Goal: Task Accomplishment & Management: Manage account settings

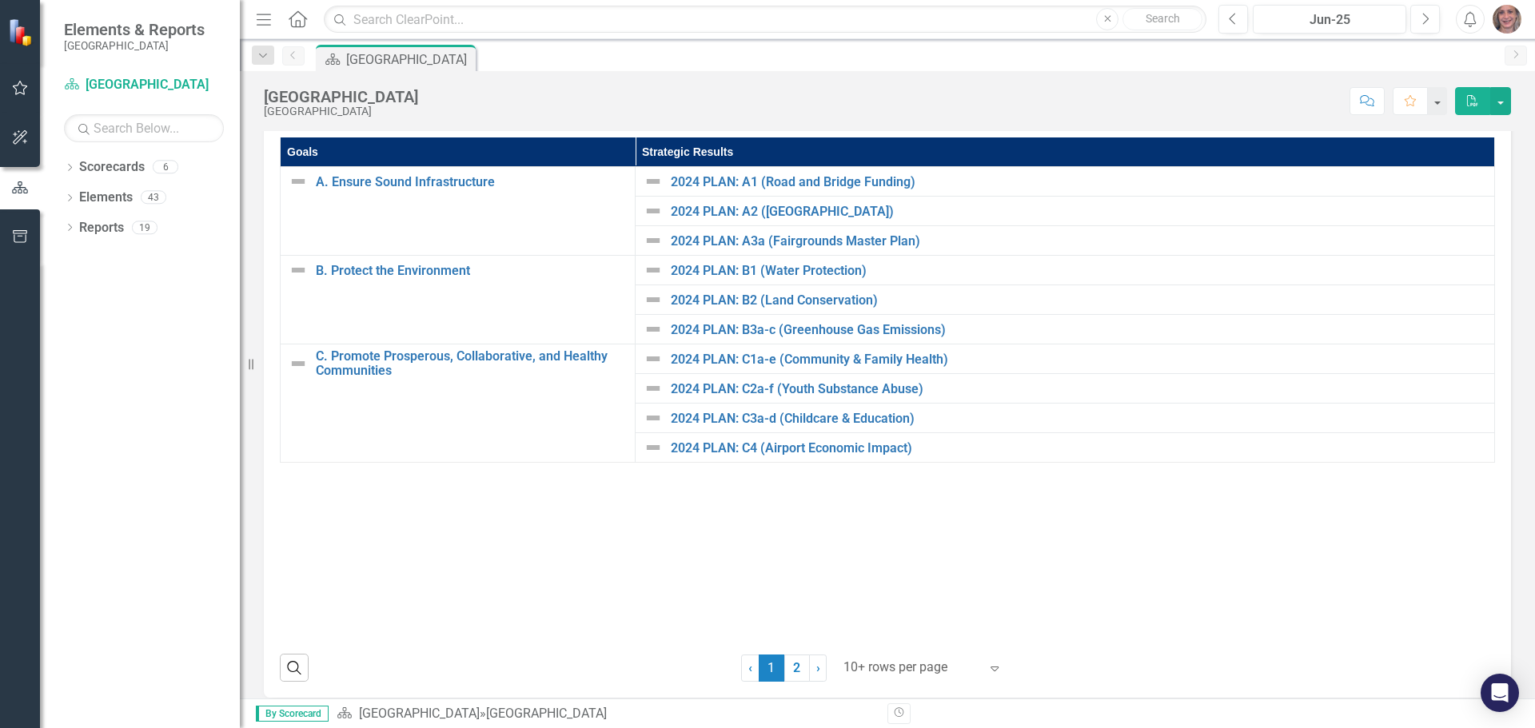
scroll to position [282, 0]
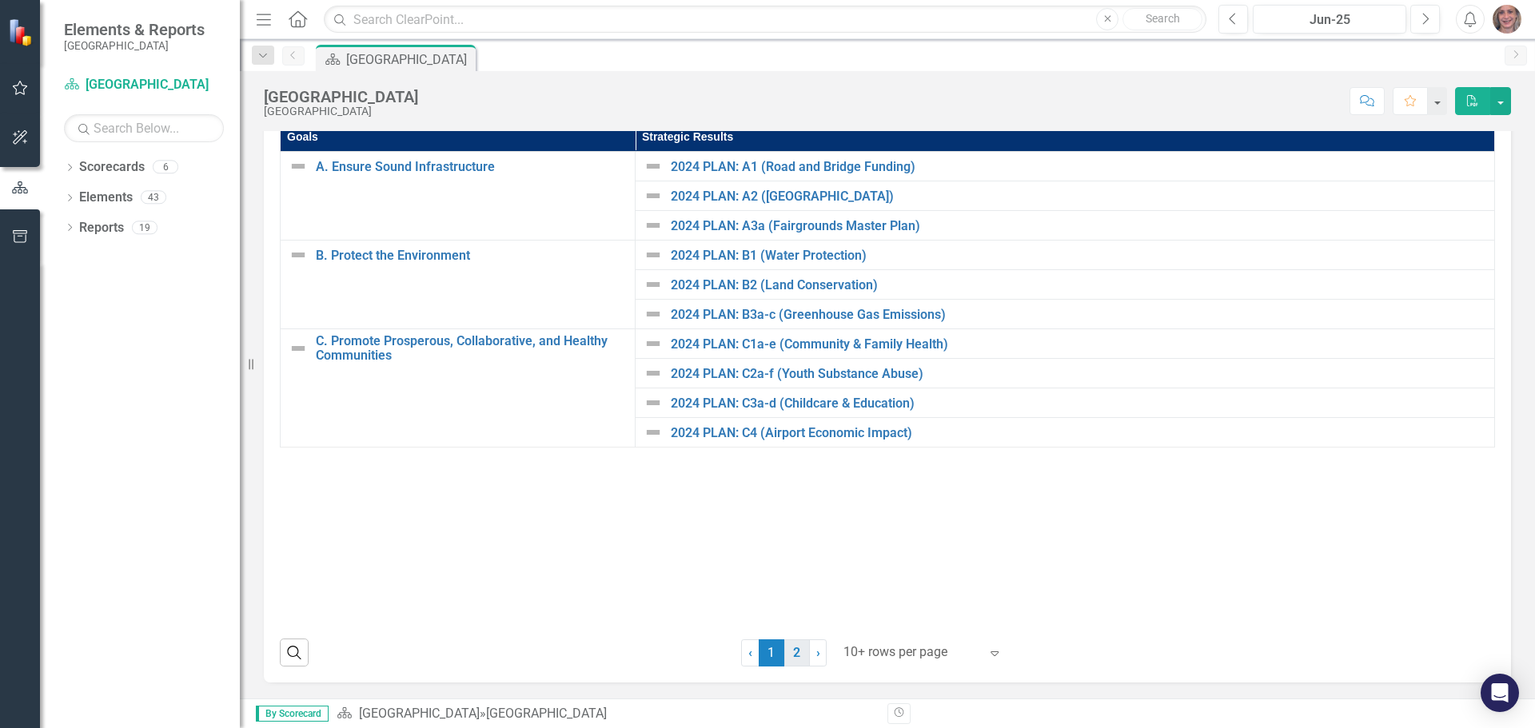
click at [789, 657] on link "2" at bounding box center [797, 653] width 26 height 27
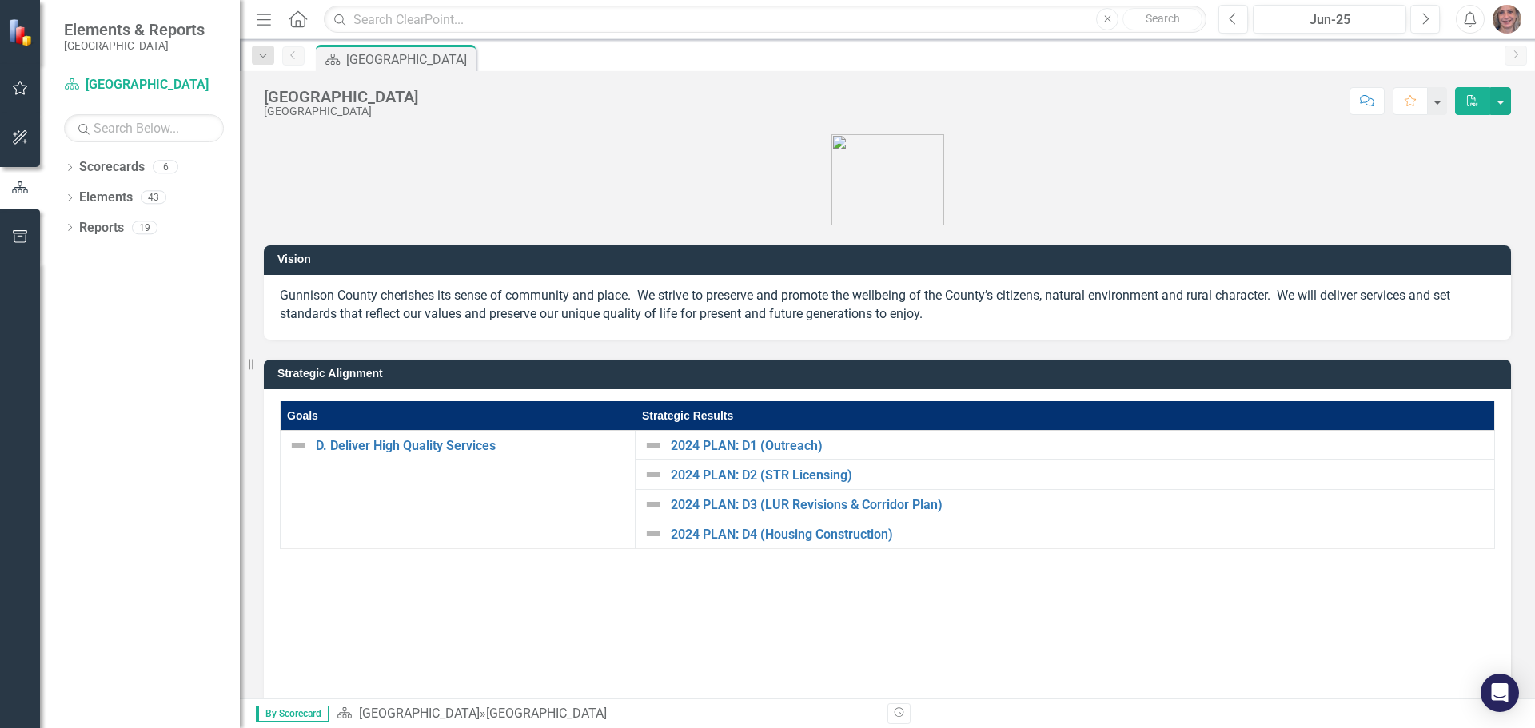
scroll to position [0, 0]
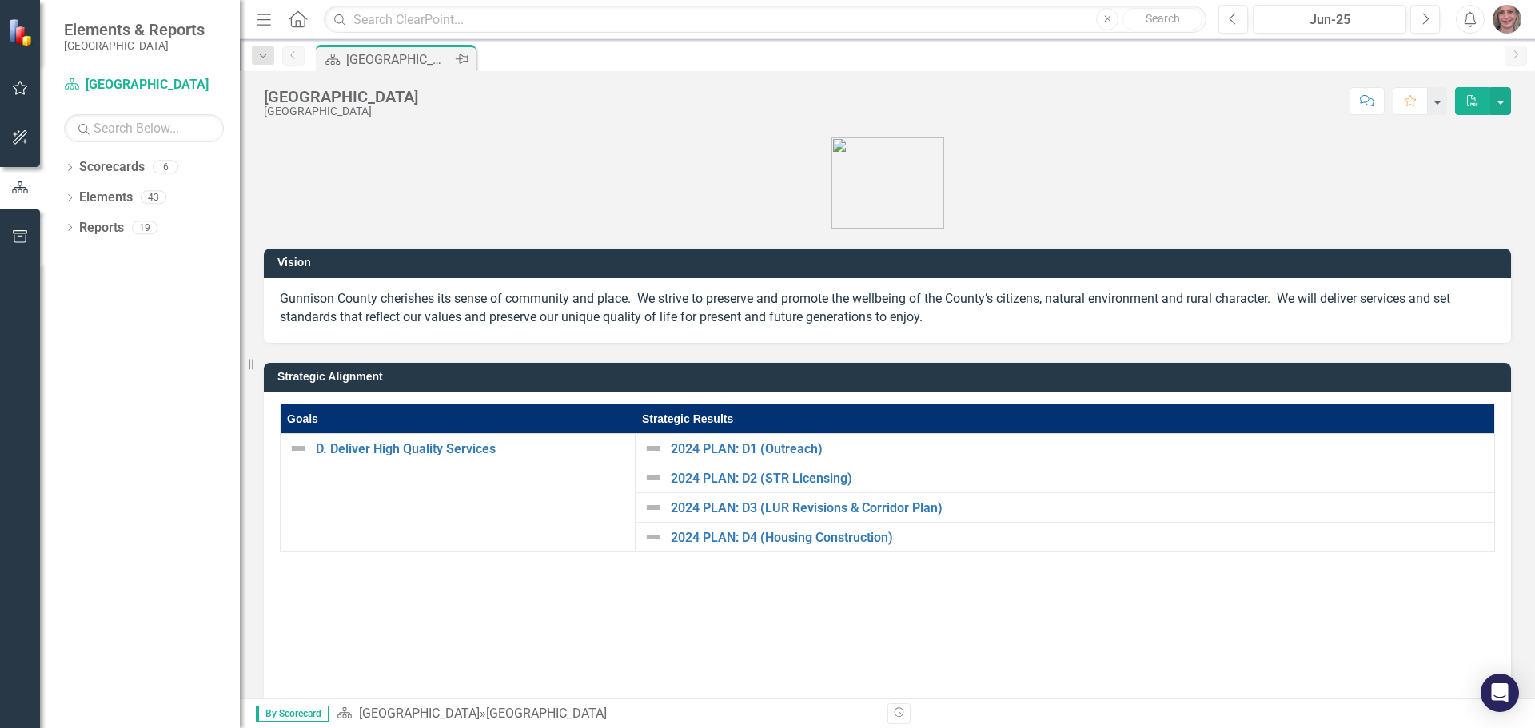
click at [401, 59] on div "[GEOGRAPHIC_DATA]" at bounding box center [399, 60] width 106 height 20
click at [166, 162] on div "6" at bounding box center [166, 168] width 26 height 14
click at [22, 190] on icon "button" at bounding box center [20, 188] width 18 height 14
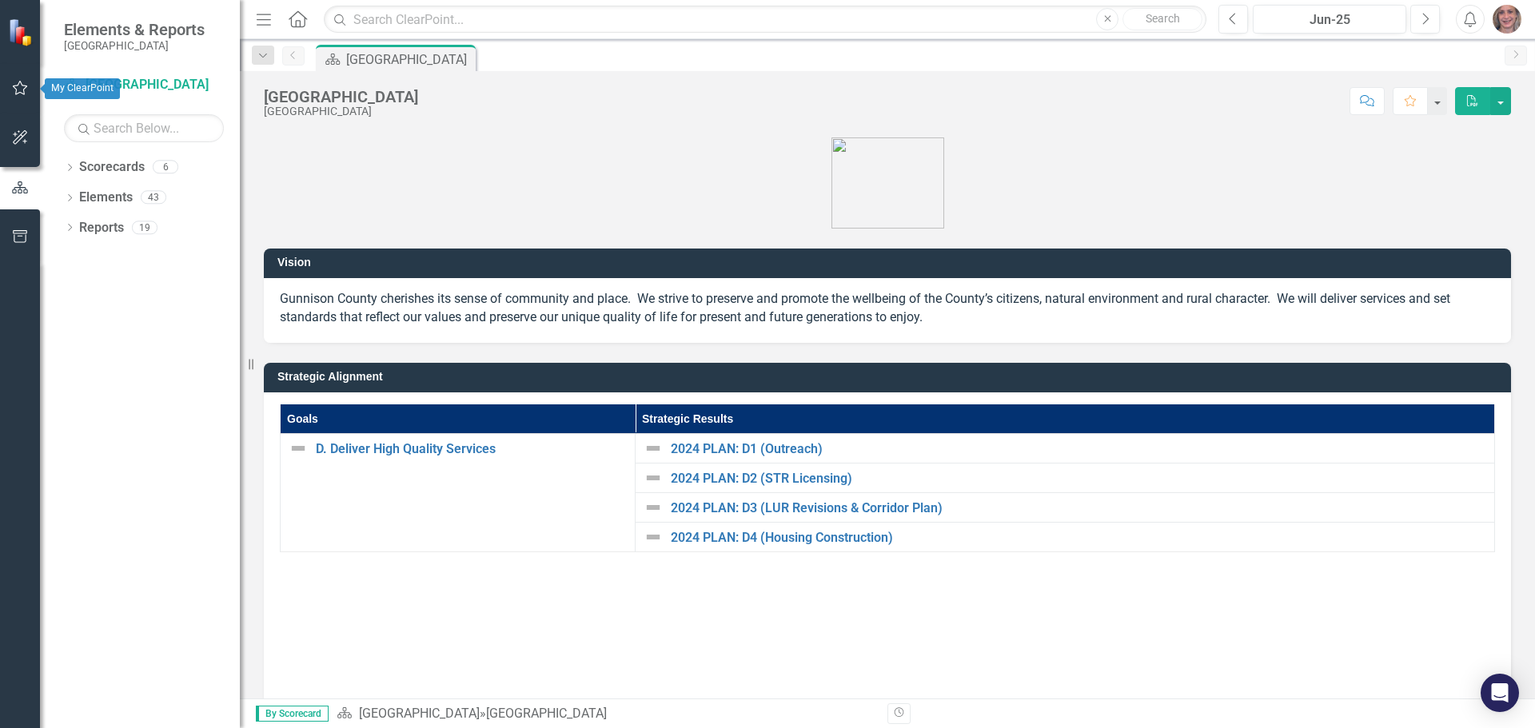
click at [23, 87] on icon "button" at bounding box center [20, 88] width 17 height 13
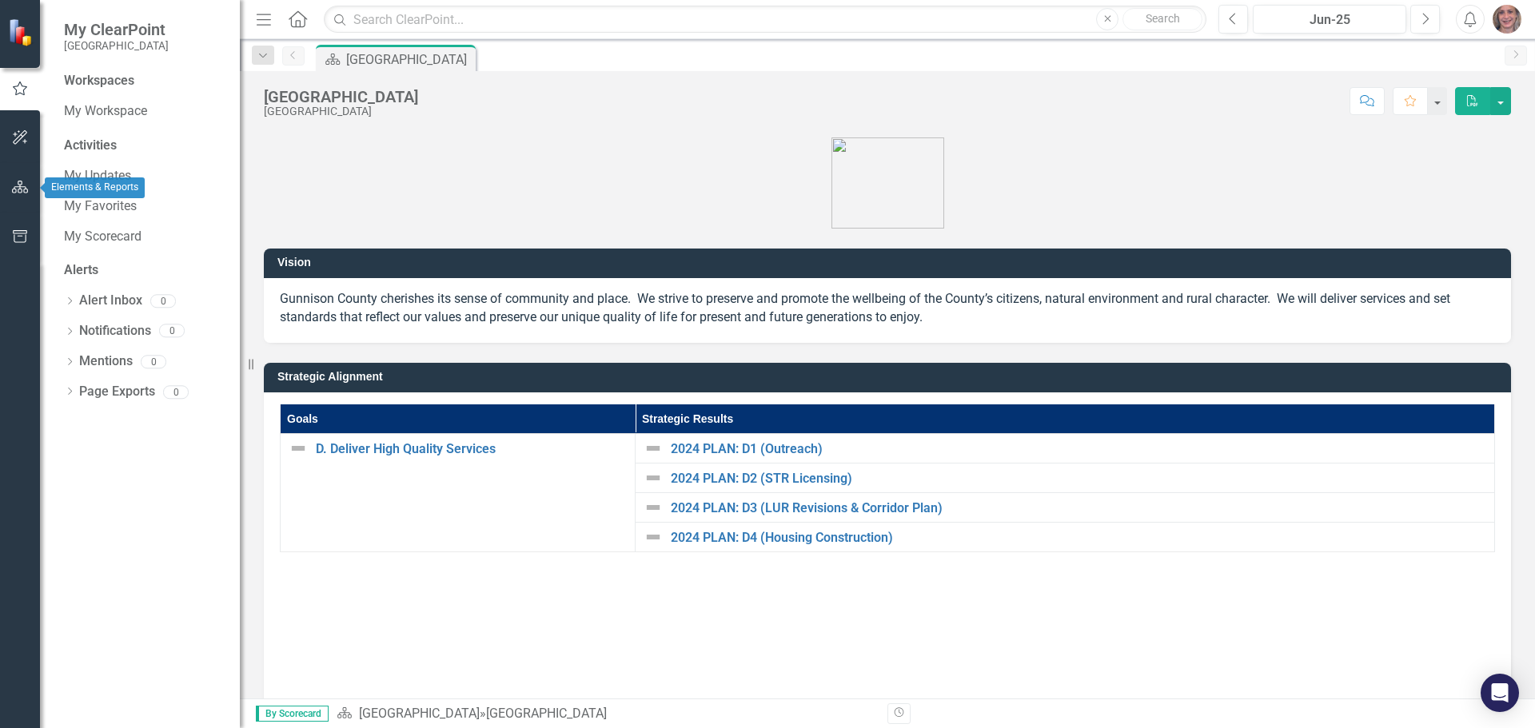
click at [14, 188] on icon "button" at bounding box center [20, 187] width 17 height 13
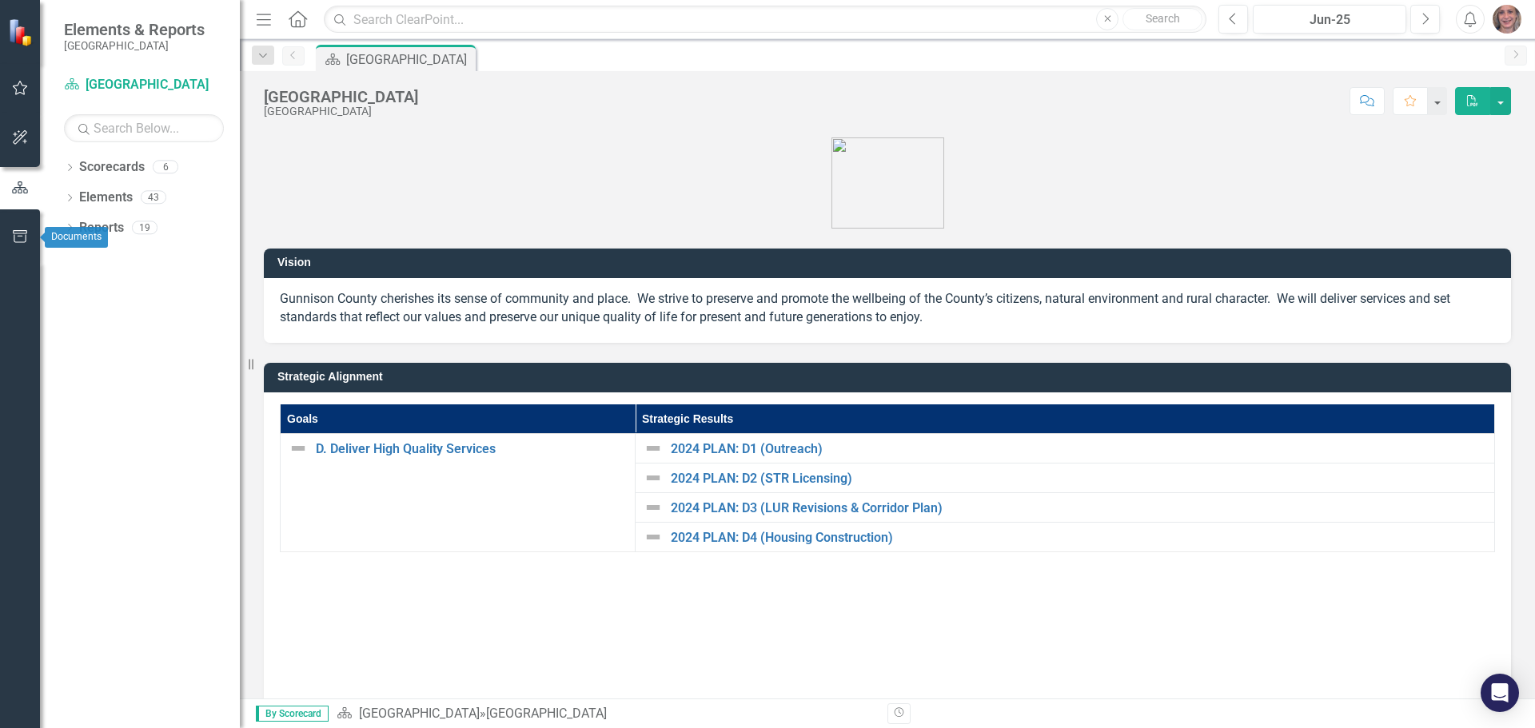
click at [15, 237] on icon "button" at bounding box center [20, 236] width 17 height 13
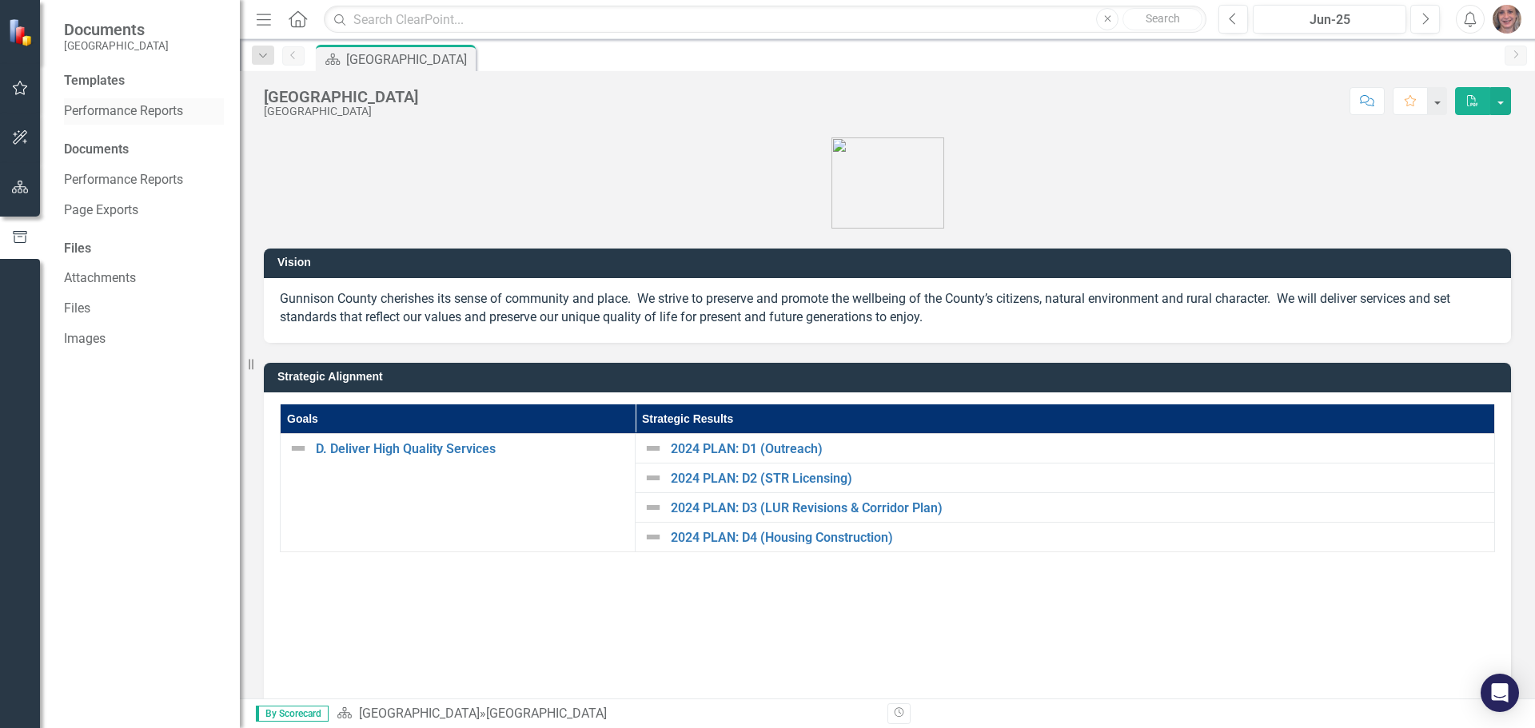
click at [144, 110] on link "Performance Reports" at bounding box center [144, 111] width 160 height 18
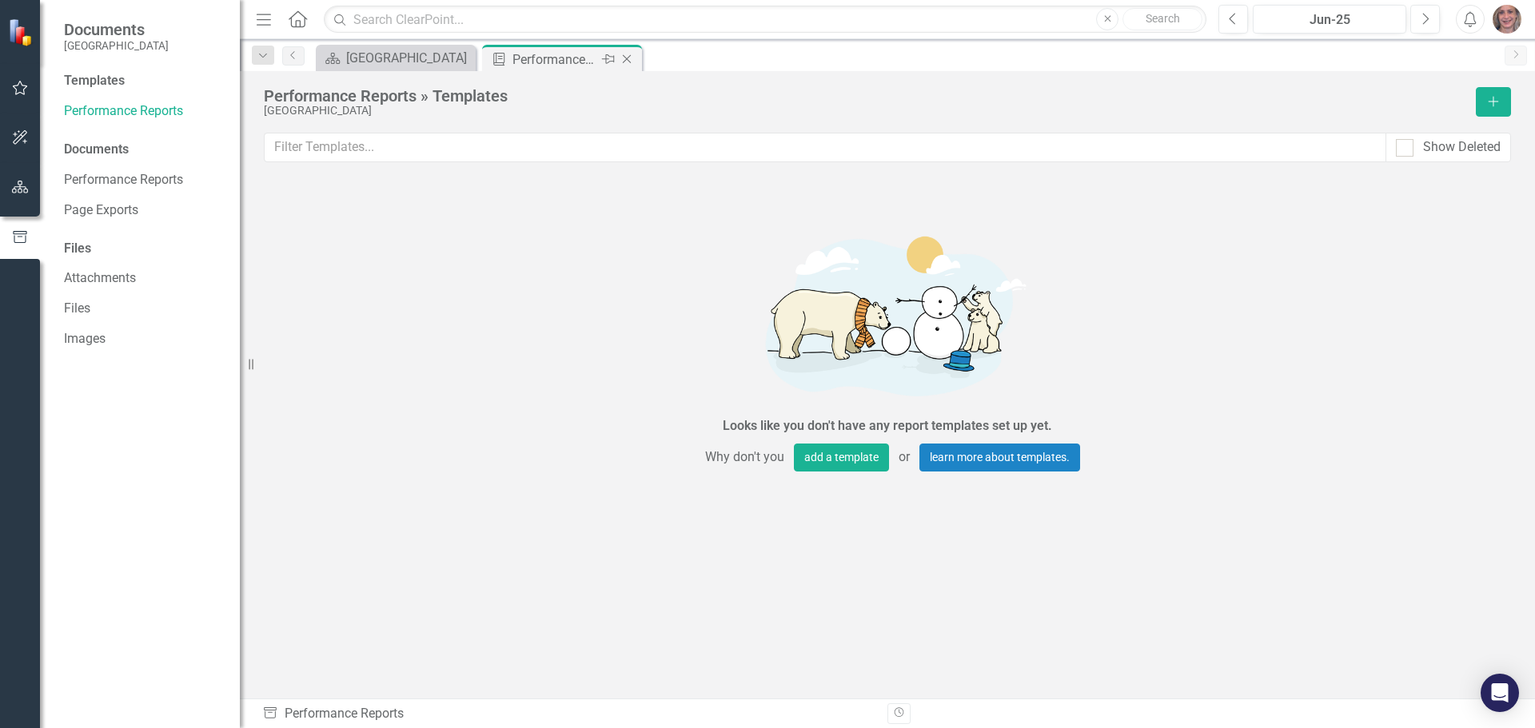
click at [532, 60] on div "Performance Reports" at bounding box center [556, 60] width 86 height 20
click at [204, 363] on div "Templates Performance Reports Documents Performance Reports Page Exports Files …" at bounding box center [140, 400] width 200 height 656
click at [24, 91] on icon "button" at bounding box center [20, 88] width 15 height 14
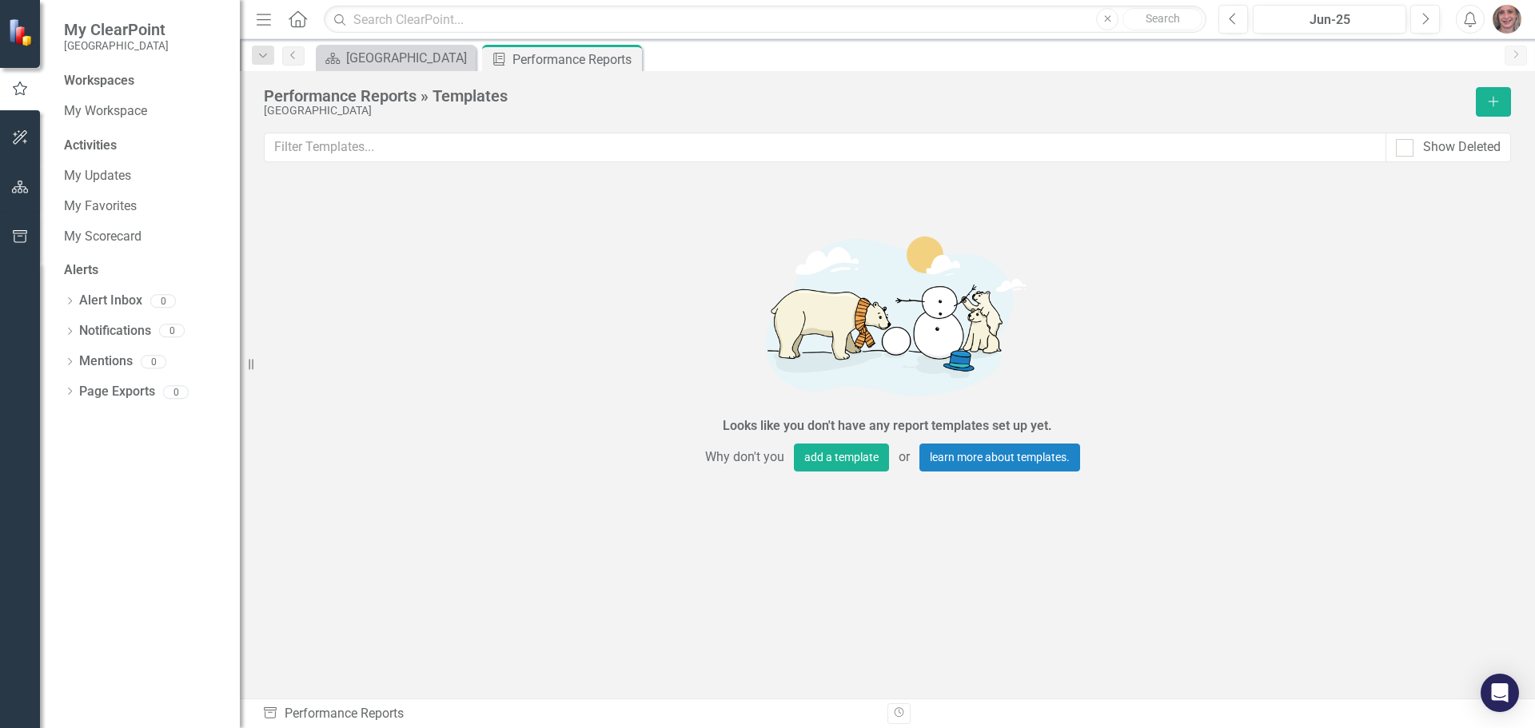
click at [125, 46] on small "[GEOGRAPHIC_DATA]" at bounding box center [116, 45] width 105 height 13
click at [132, 27] on span "My ClearPoint" at bounding box center [116, 29] width 105 height 19
click at [19, 134] on icon "button" at bounding box center [20, 137] width 17 height 13
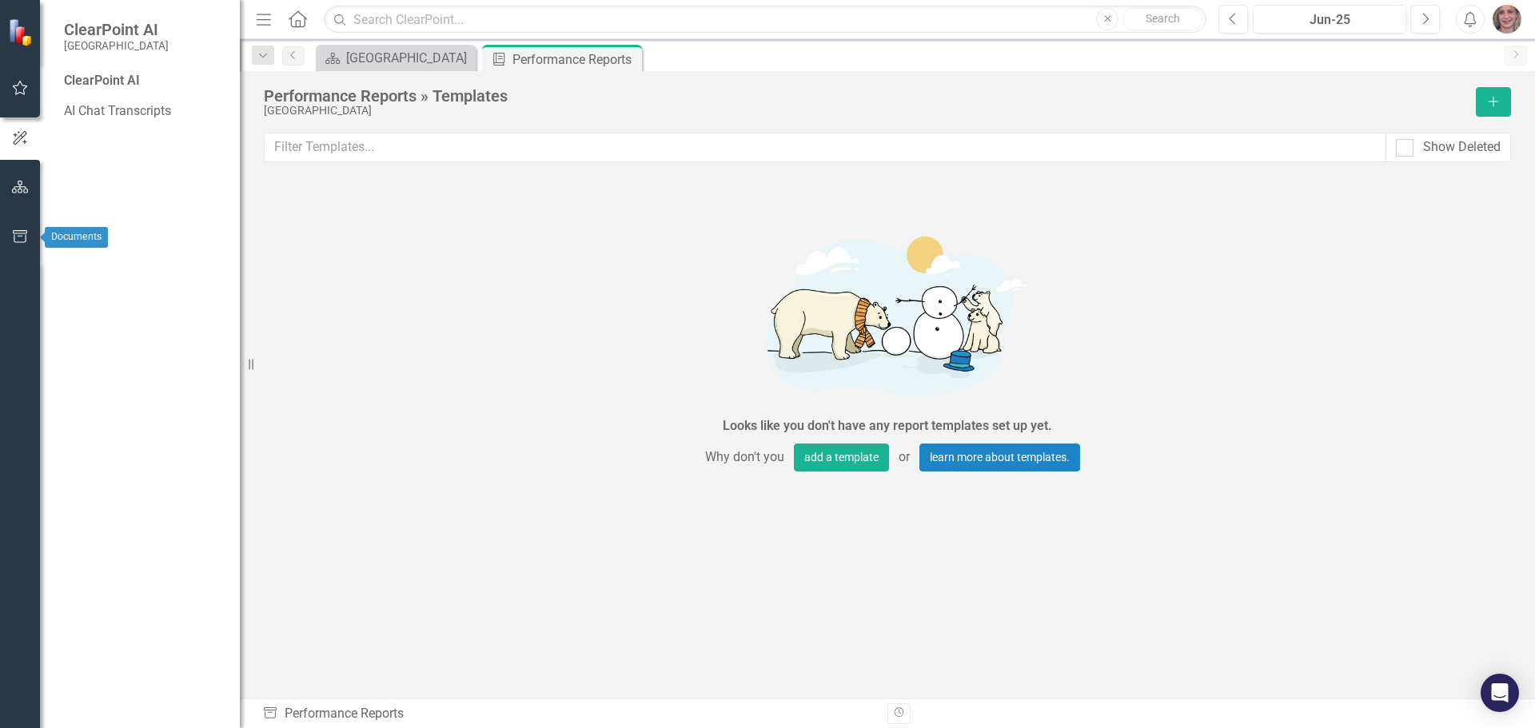
click at [10, 236] on button "button" at bounding box center [20, 238] width 36 height 34
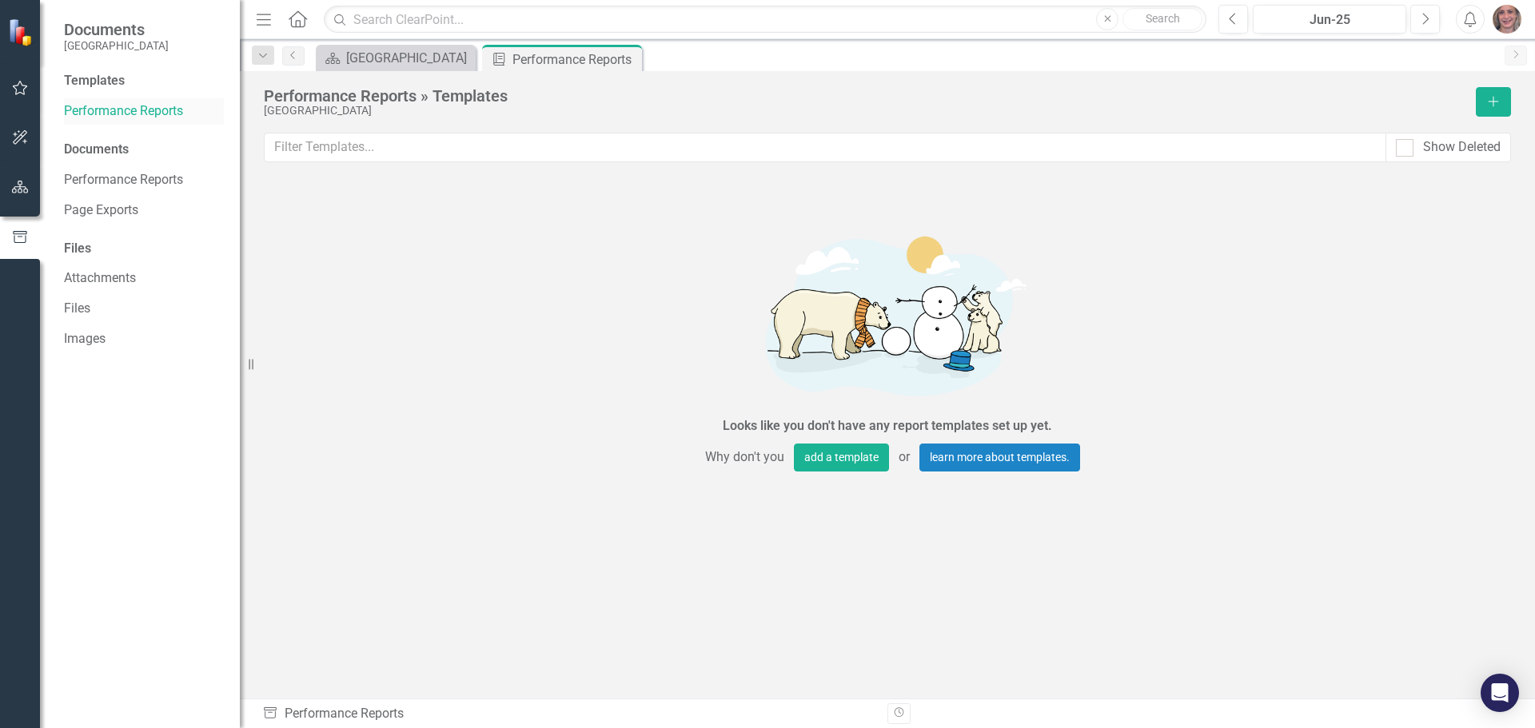
click at [139, 106] on link "Performance Reports" at bounding box center [144, 111] width 160 height 18
click at [540, 58] on div "Performance Reports" at bounding box center [556, 60] width 86 height 20
click at [16, 37] on img at bounding box center [22, 32] width 28 height 28
click at [297, 18] on icon "Home" at bounding box center [297, 18] width 21 height 17
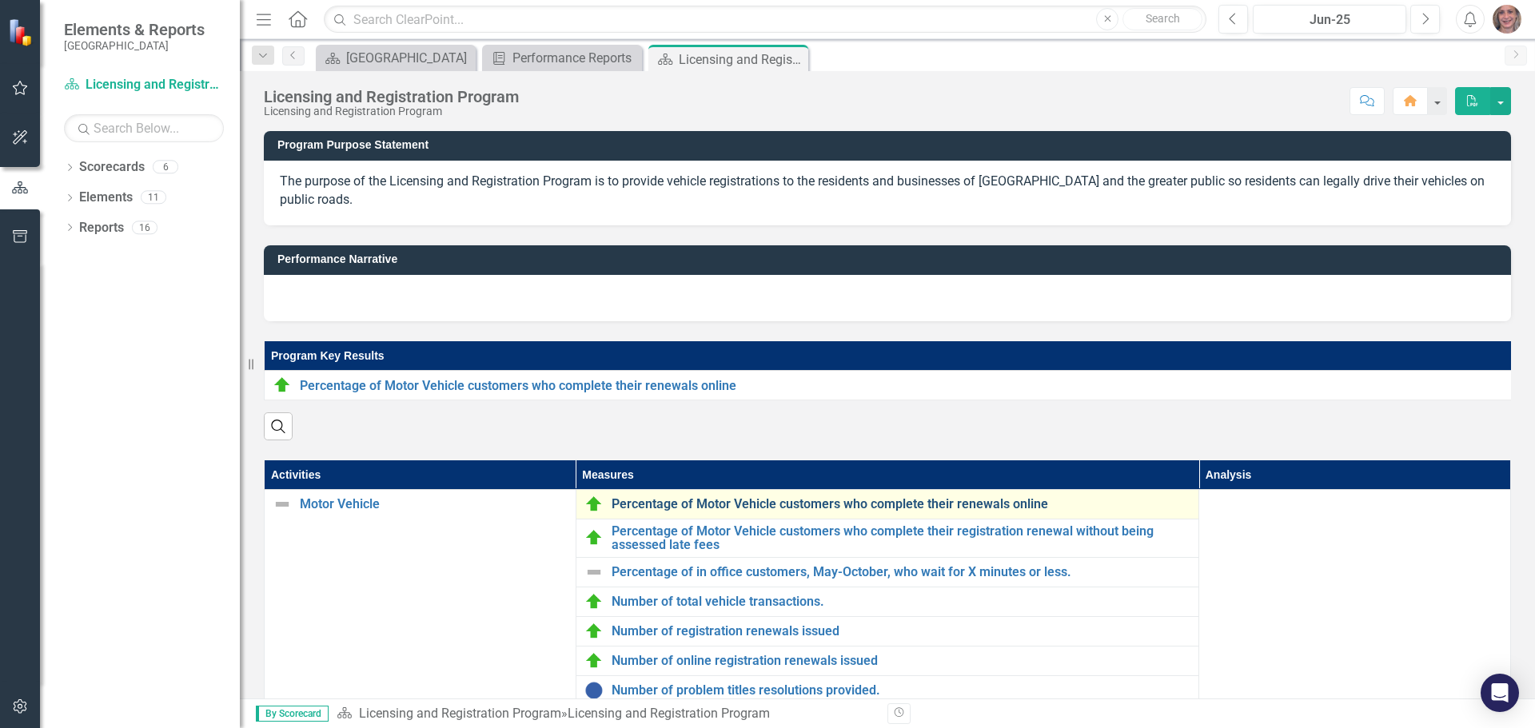
click at [779, 512] on link "Percentage of Motor Vehicle customers who complete their renewals online" at bounding box center [902, 504] width 580 height 14
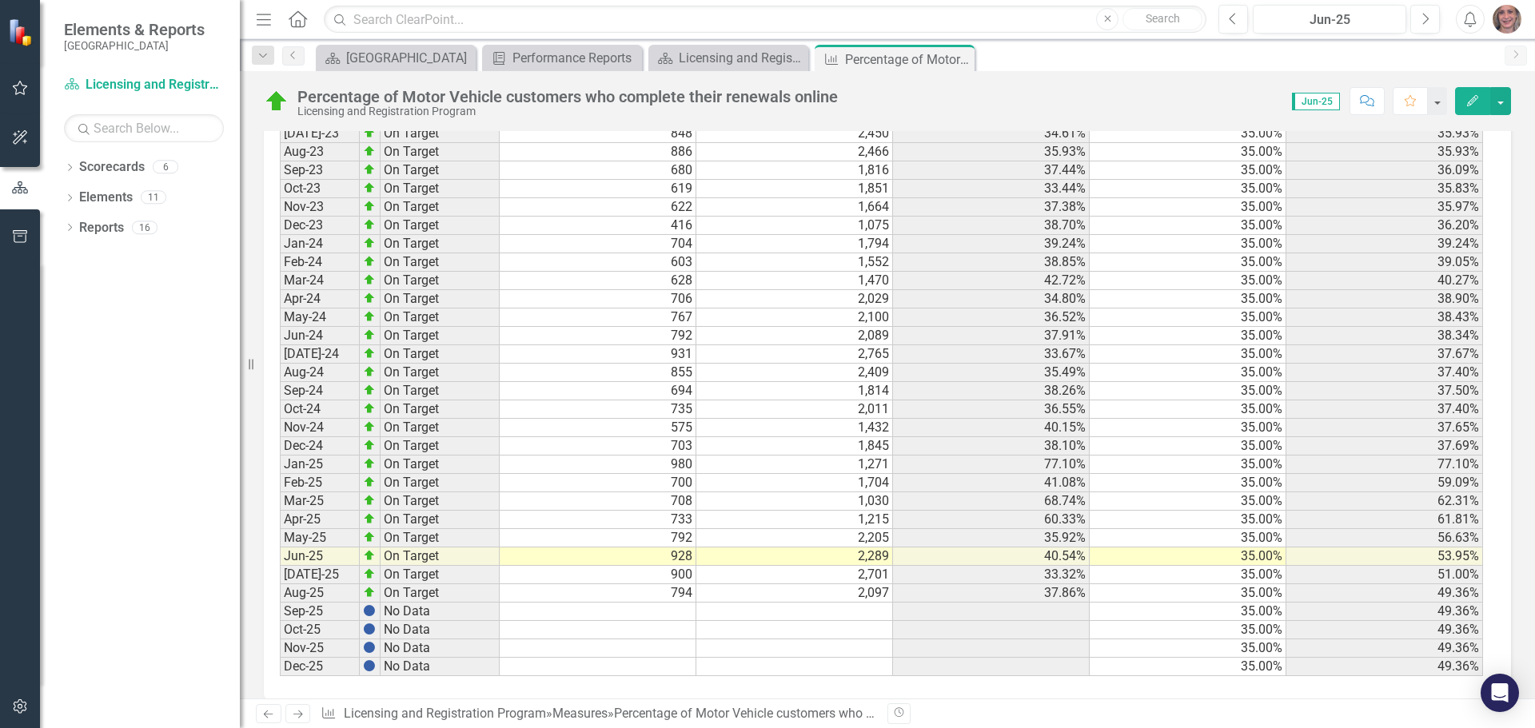
scroll to position [2251, 0]
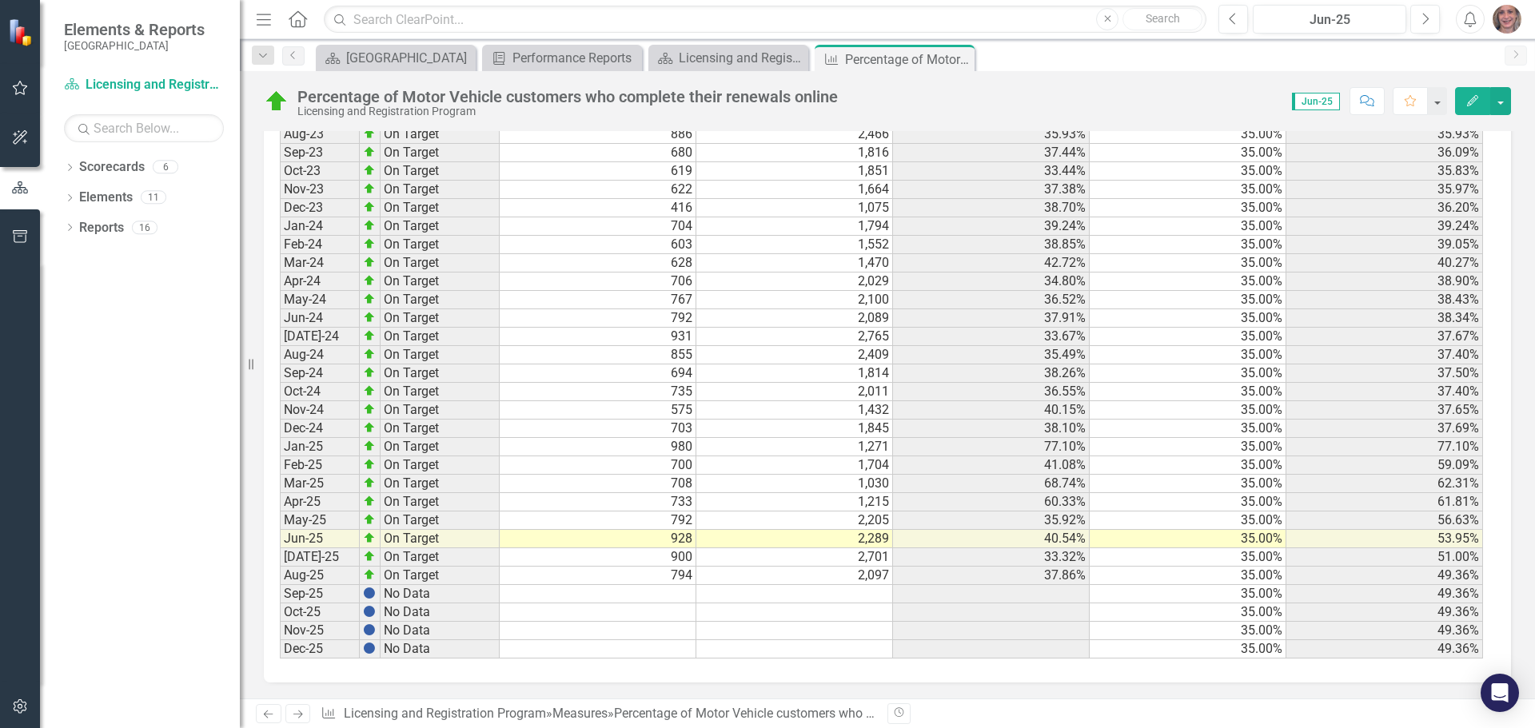
click at [561, 596] on td at bounding box center [598, 594] width 197 height 18
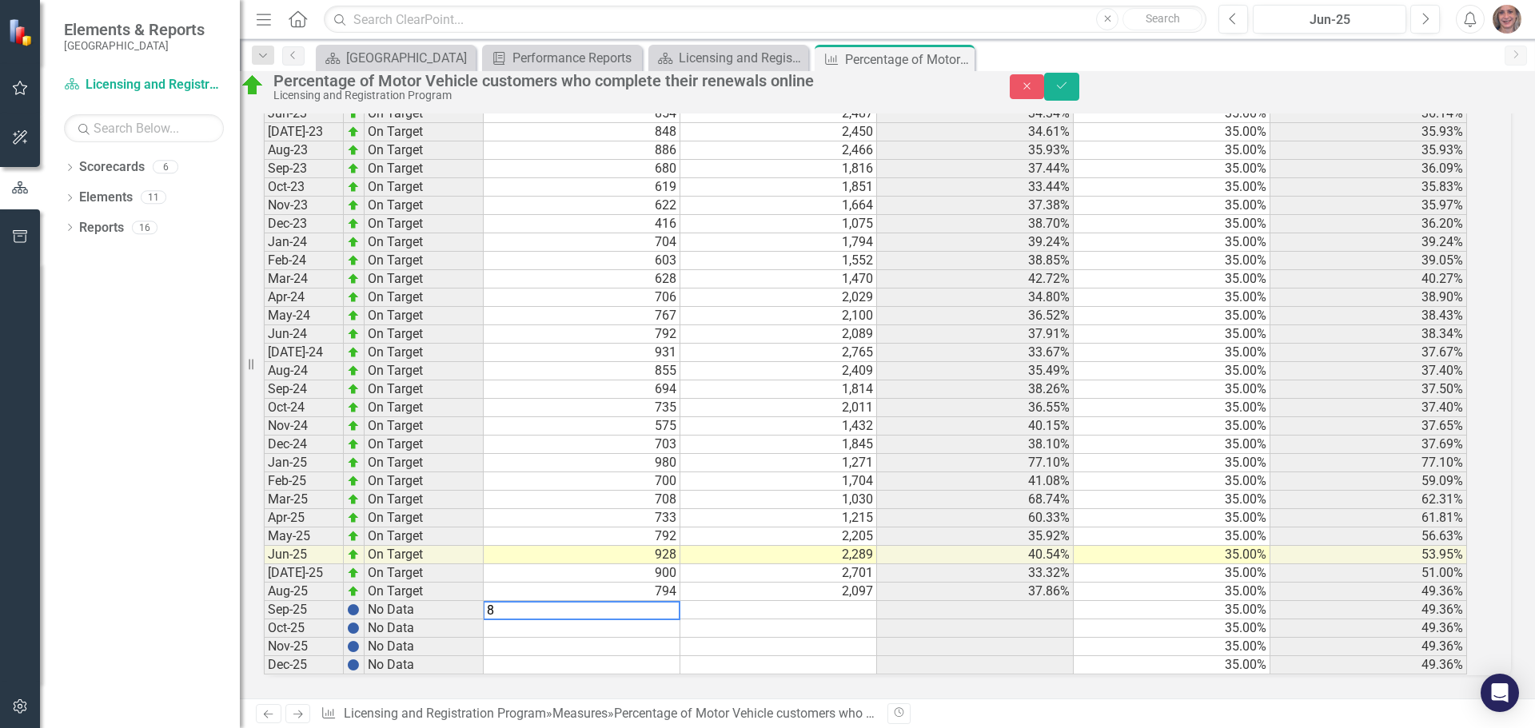
scroll to position [2260, 0]
type textarea "831"
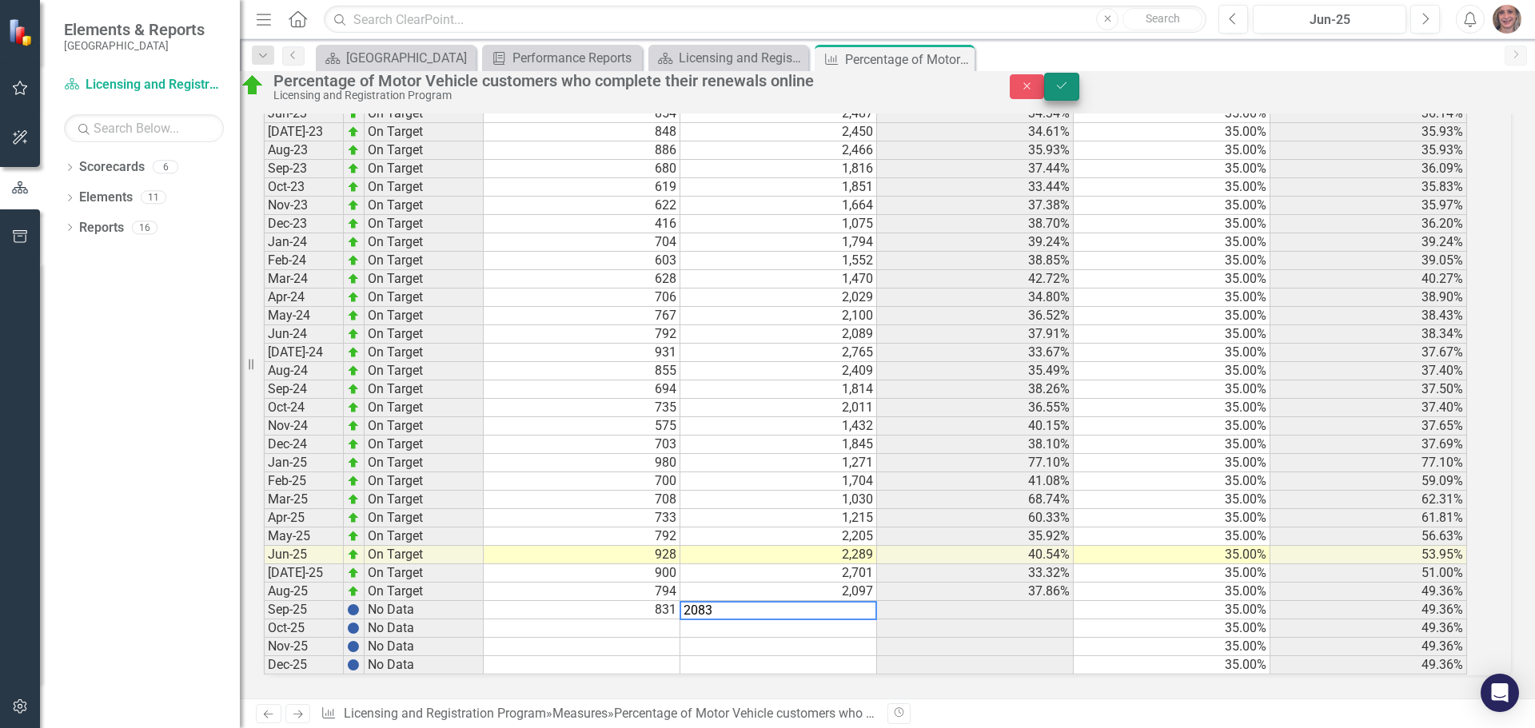
type textarea "2083"
click at [1069, 91] on icon "Save" at bounding box center [1062, 85] width 14 height 11
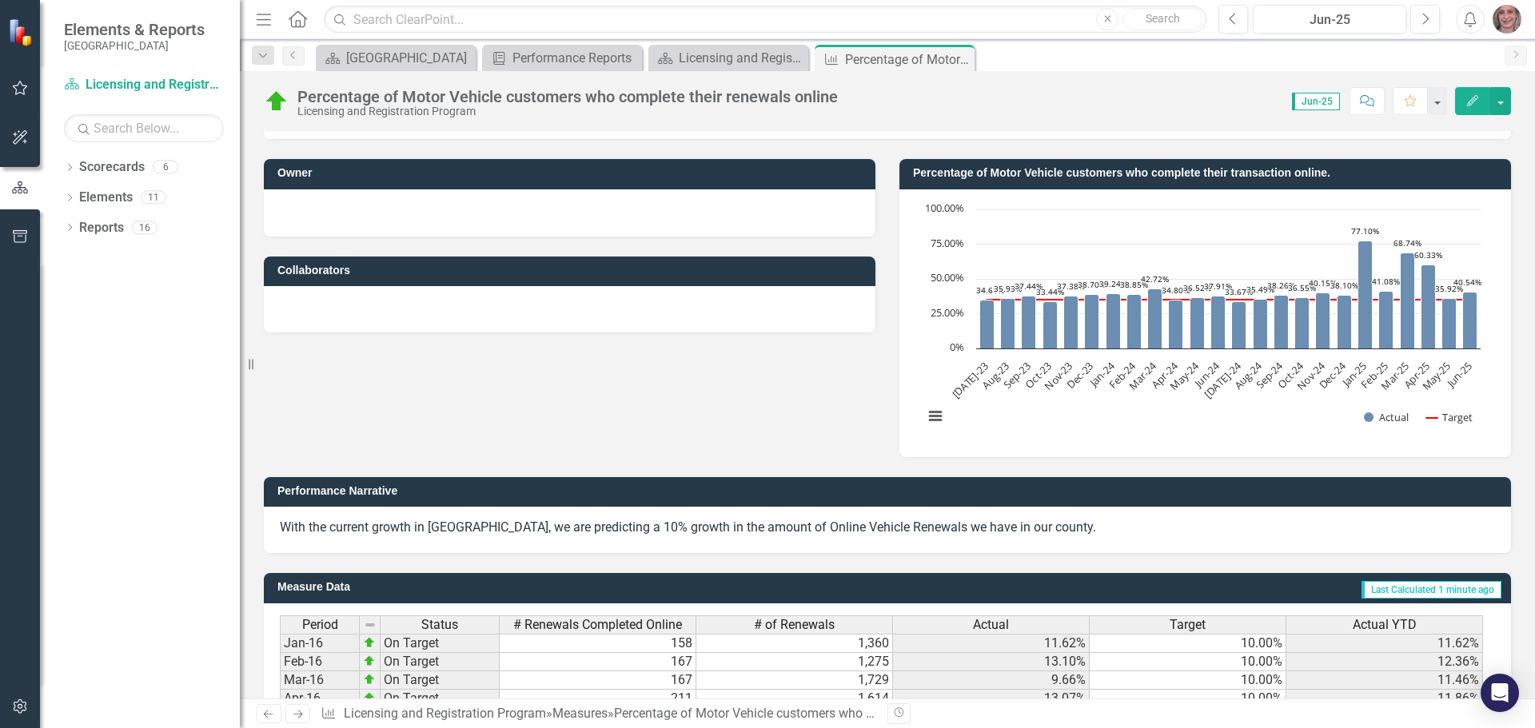
scroll to position [0, 0]
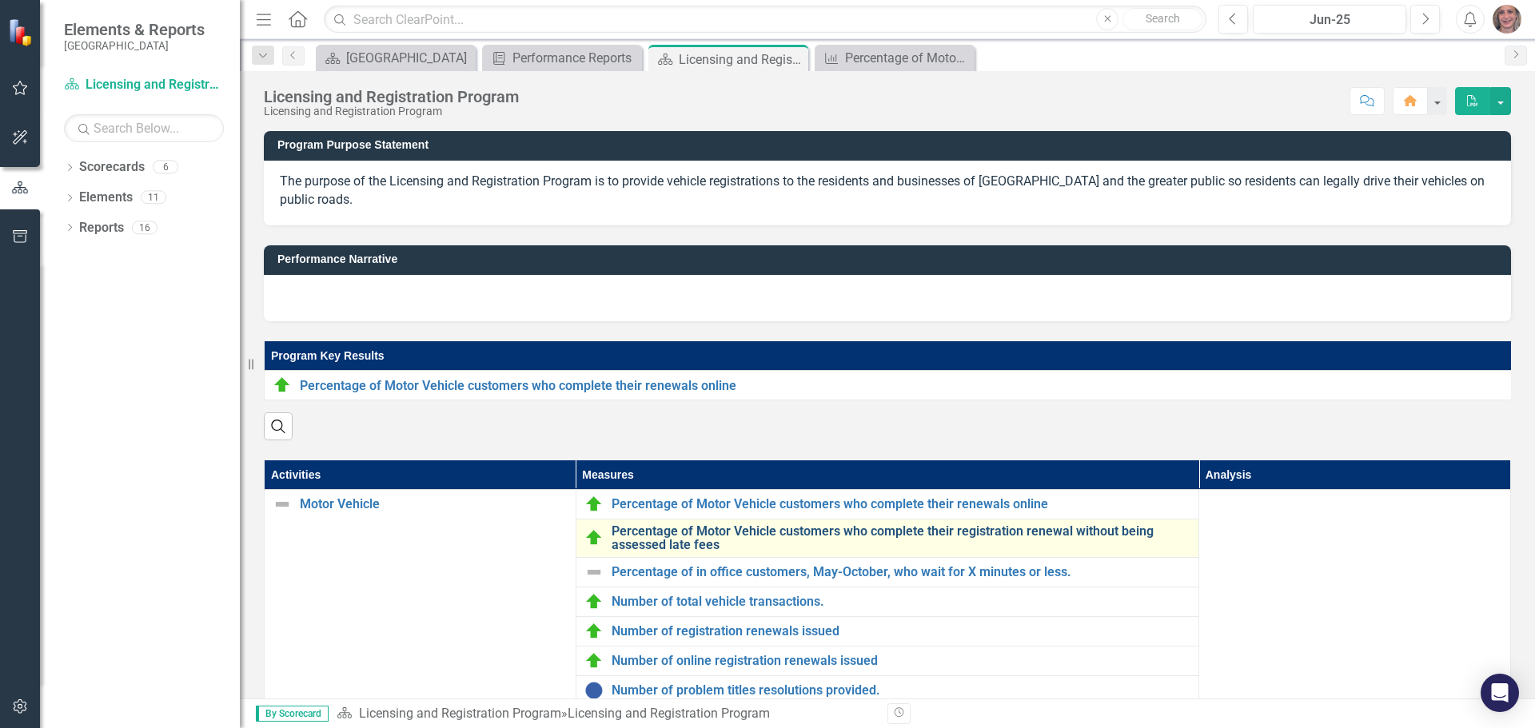
click at [680, 538] on link "Percentage of Motor Vehicle customers who complete their registration renewal w…" at bounding box center [902, 539] width 580 height 28
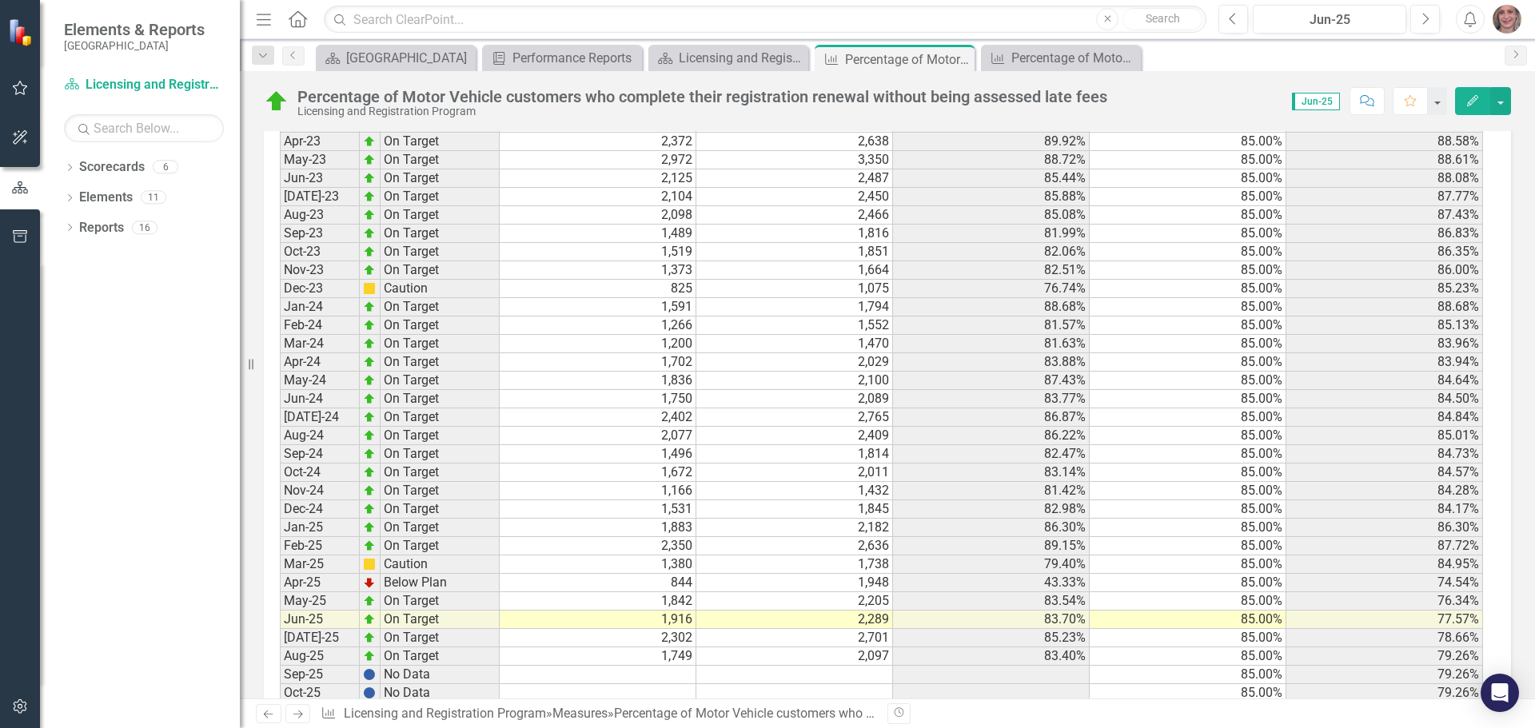
scroll to position [2299, 0]
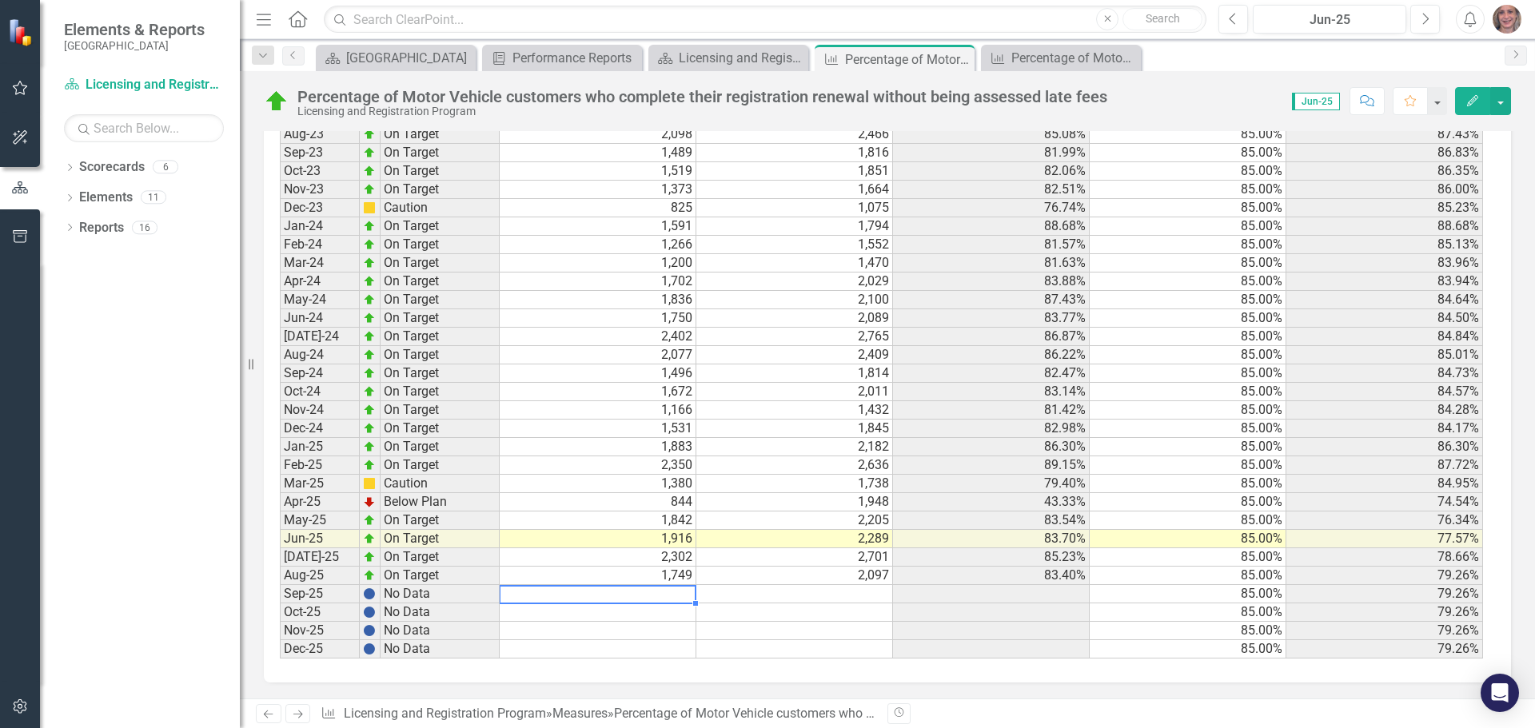
click at [667, 593] on td at bounding box center [598, 594] width 197 height 18
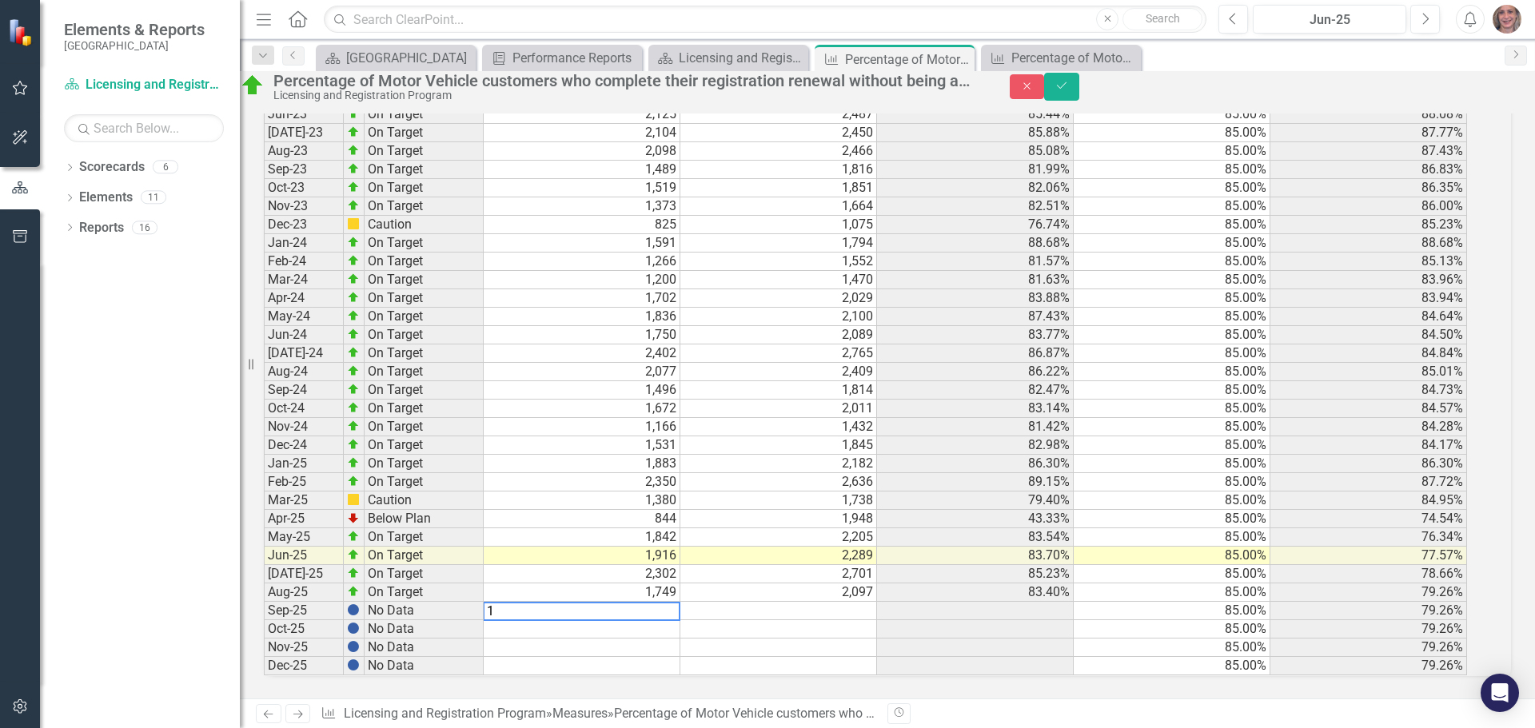
scroll to position [2308, 0]
click at [874, 602] on td at bounding box center [778, 611] width 197 height 18
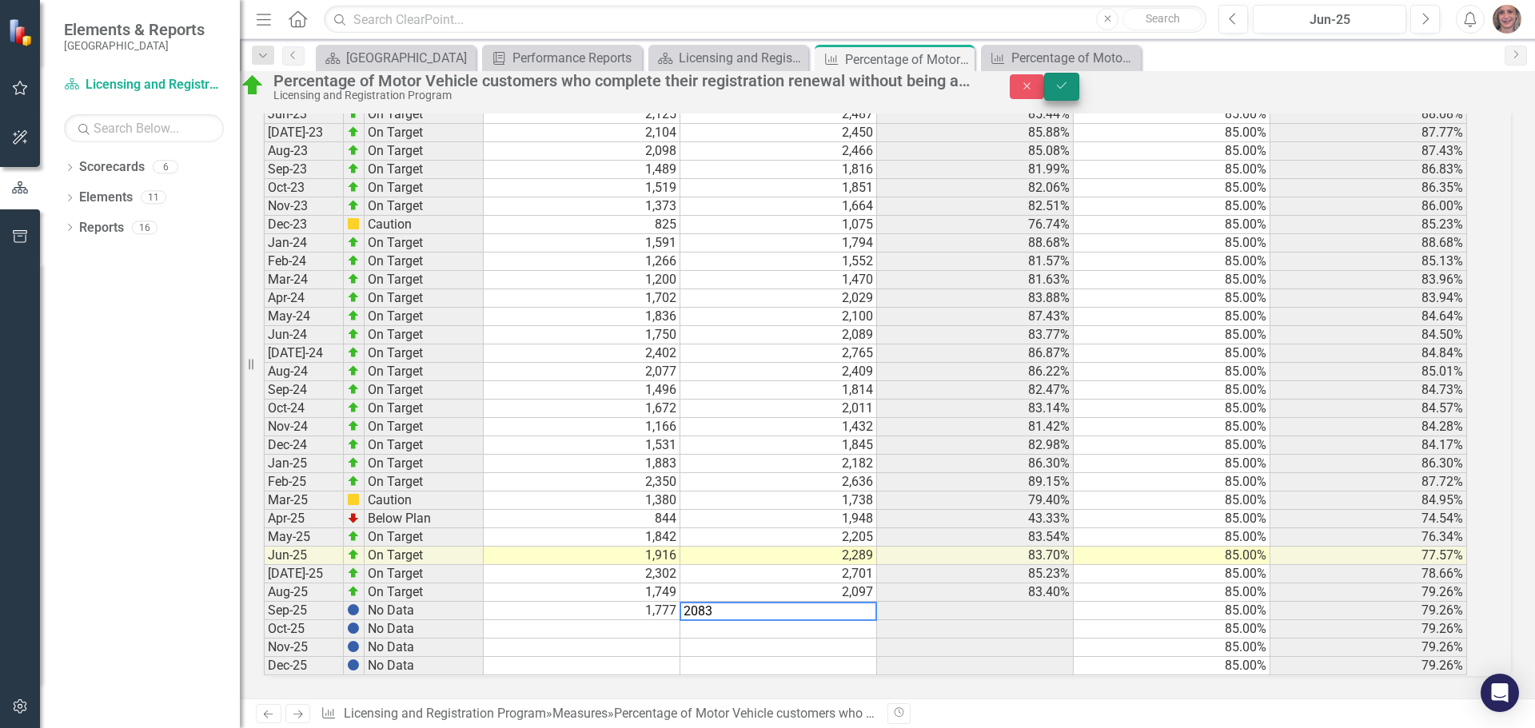
type textarea "2083"
click at [1069, 91] on icon "Save" at bounding box center [1062, 85] width 14 height 11
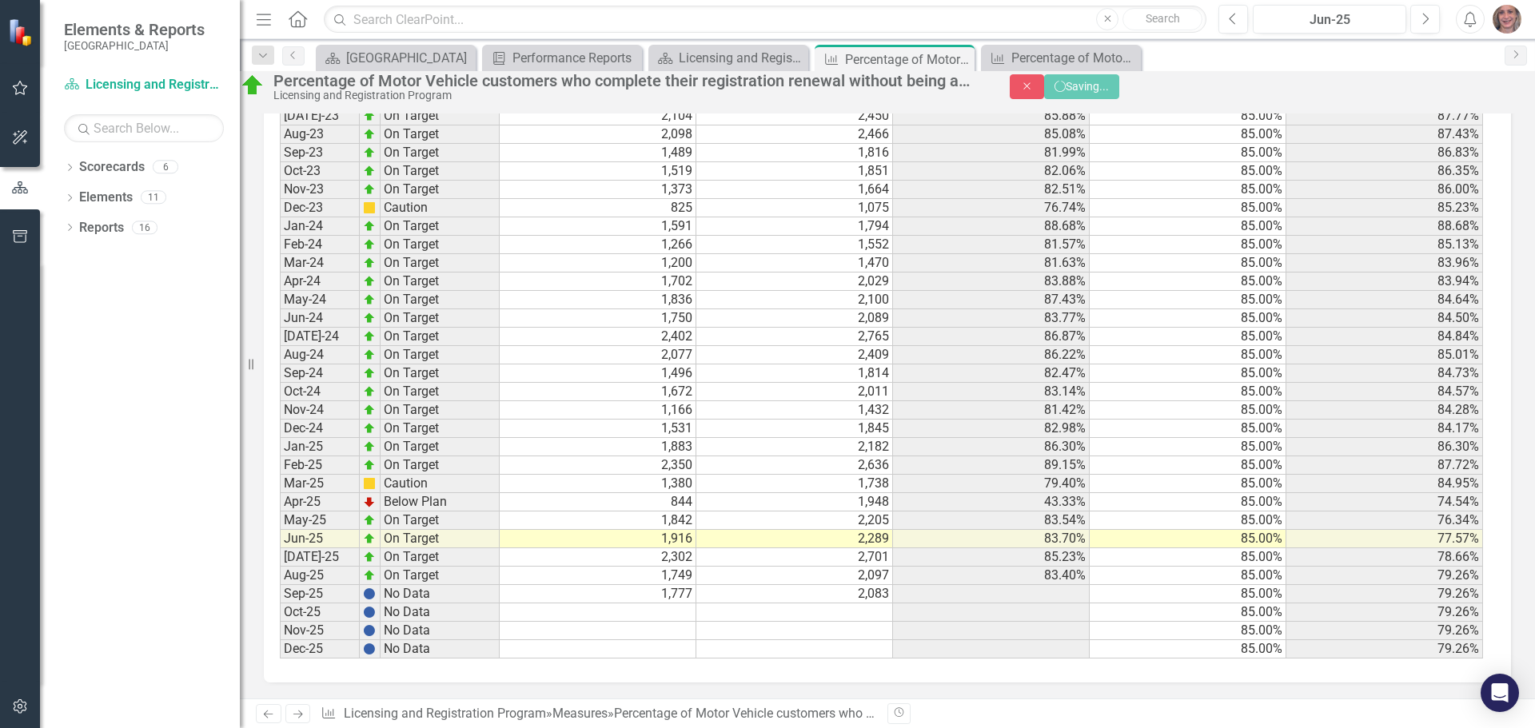
scroll to position [2299, 0]
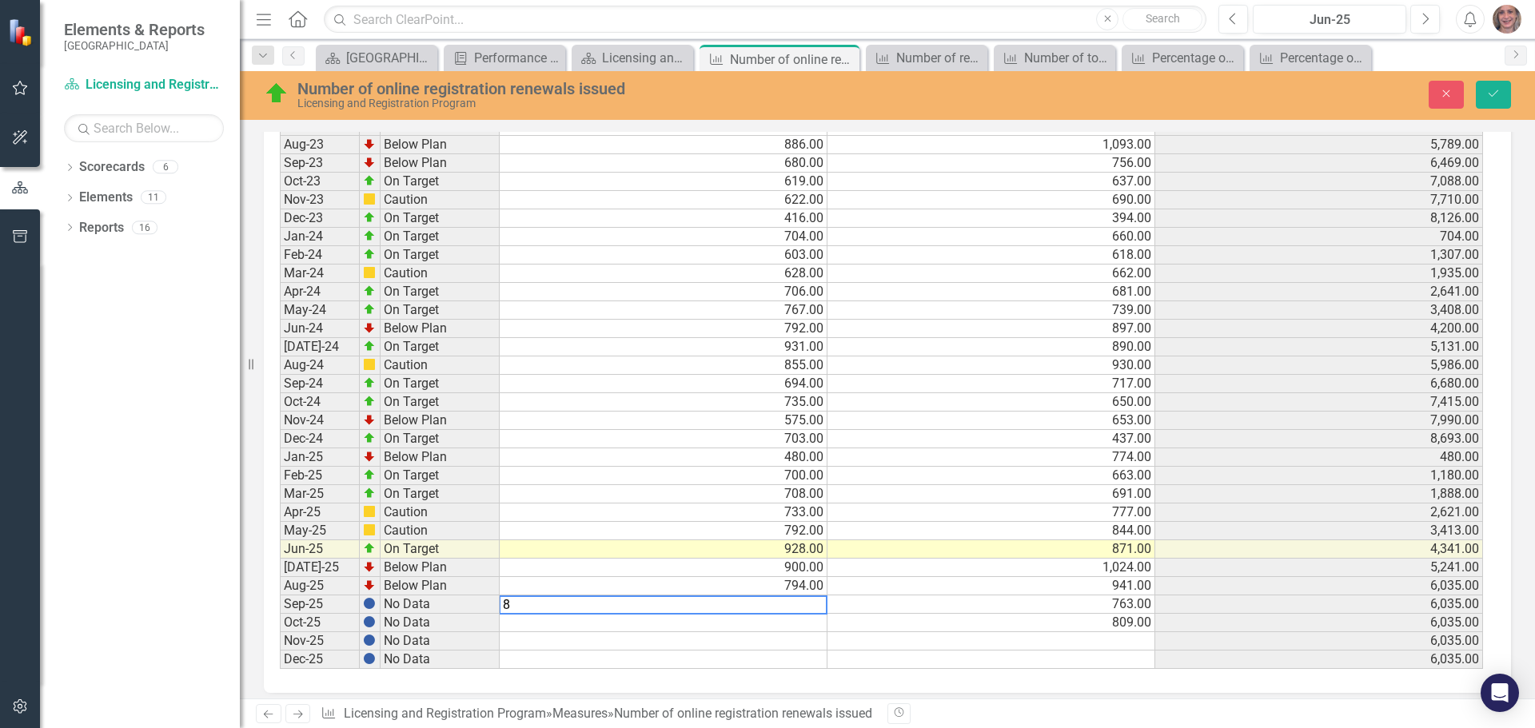
scroll to position [2302, 0]
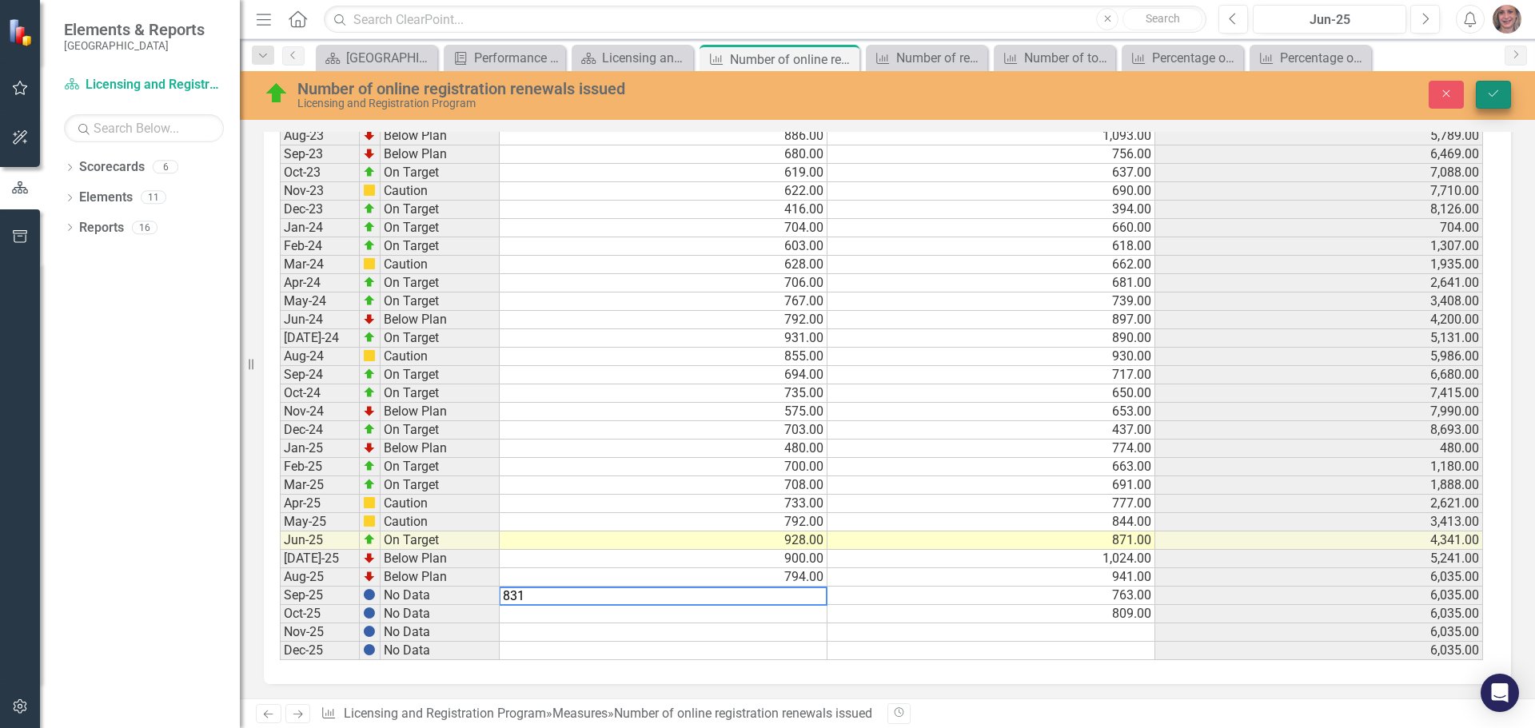
type textarea "831"
click at [1501, 94] on button "Save" at bounding box center [1493, 95] width 35 height 28
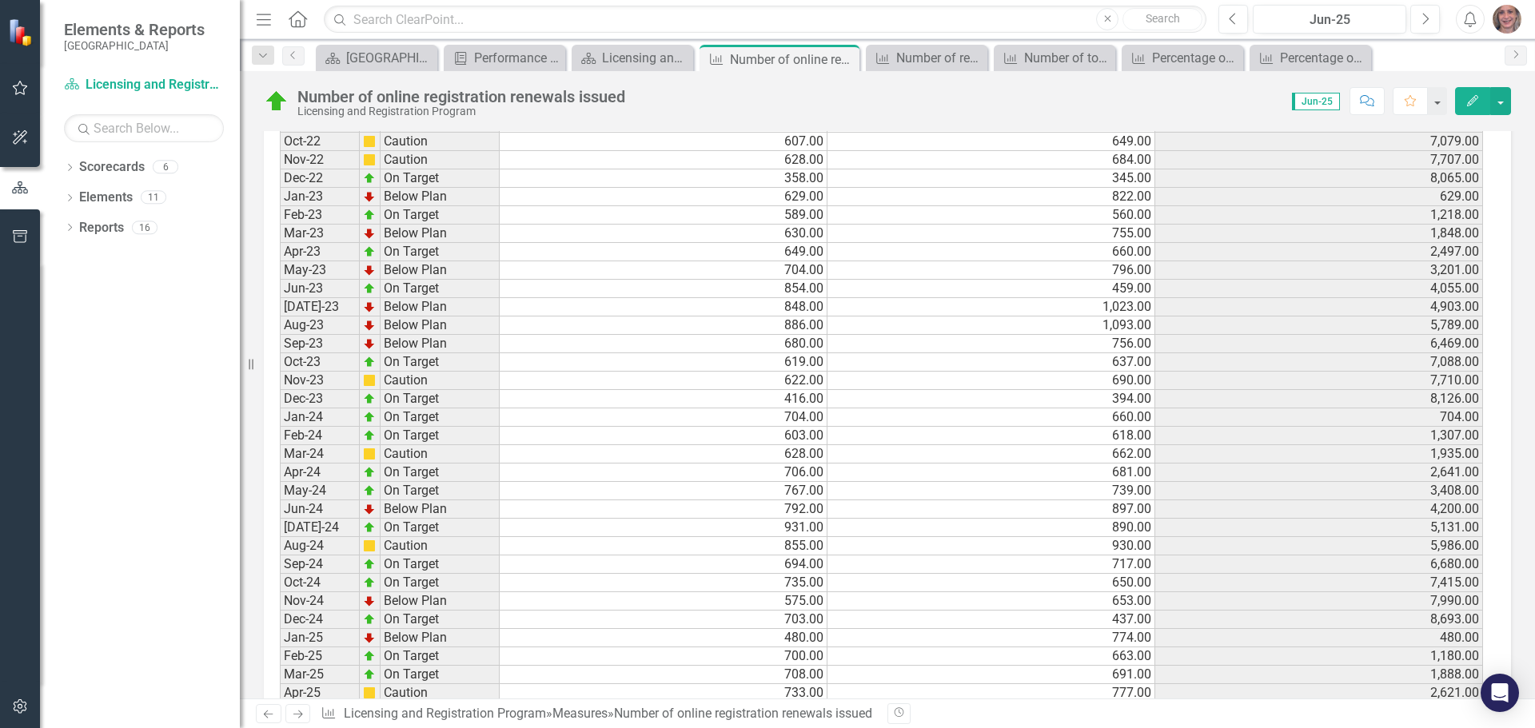
scroll to position [1813, 0]
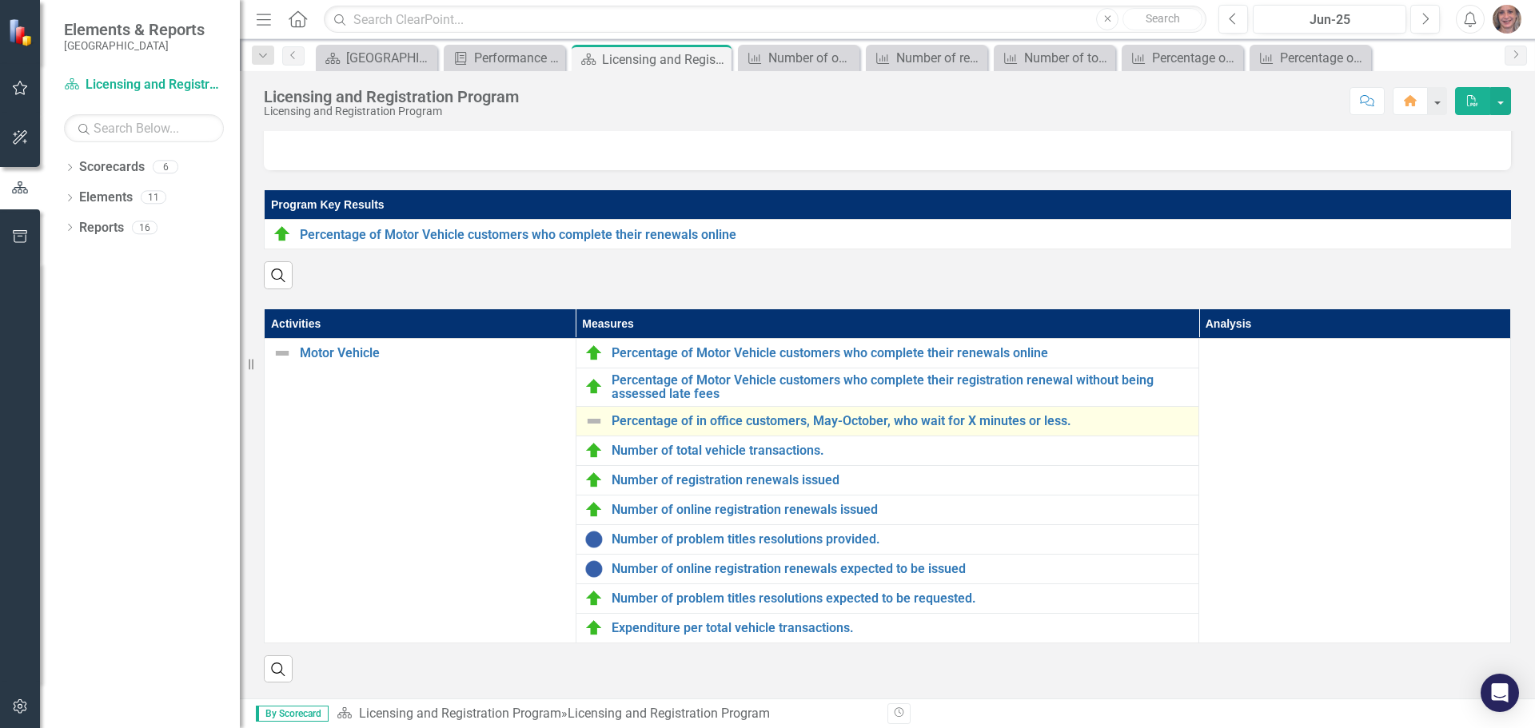
scroll to position [163, 0]
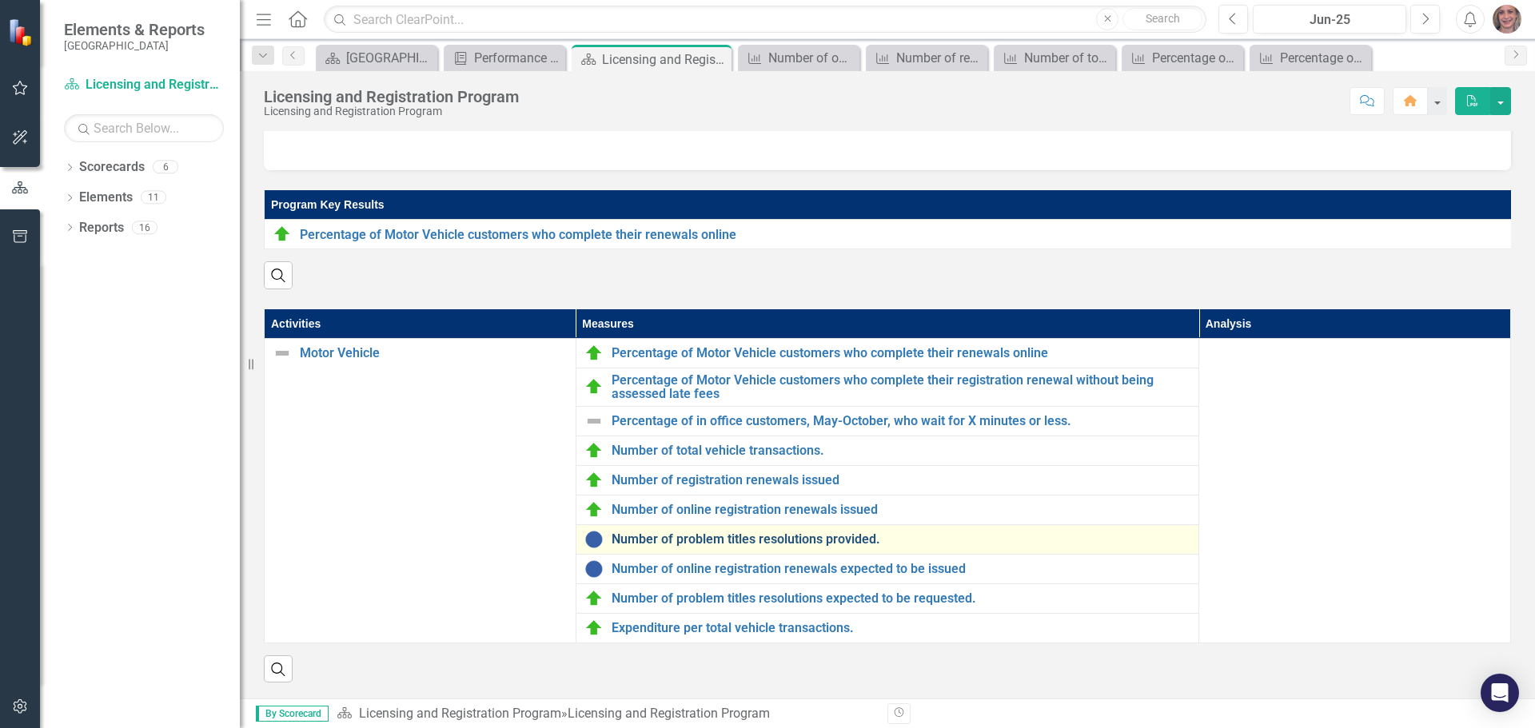
click at [794, 537] on link "Number of problem titles resolutions provided." at bounding box center [902, 540] width 580 height 14
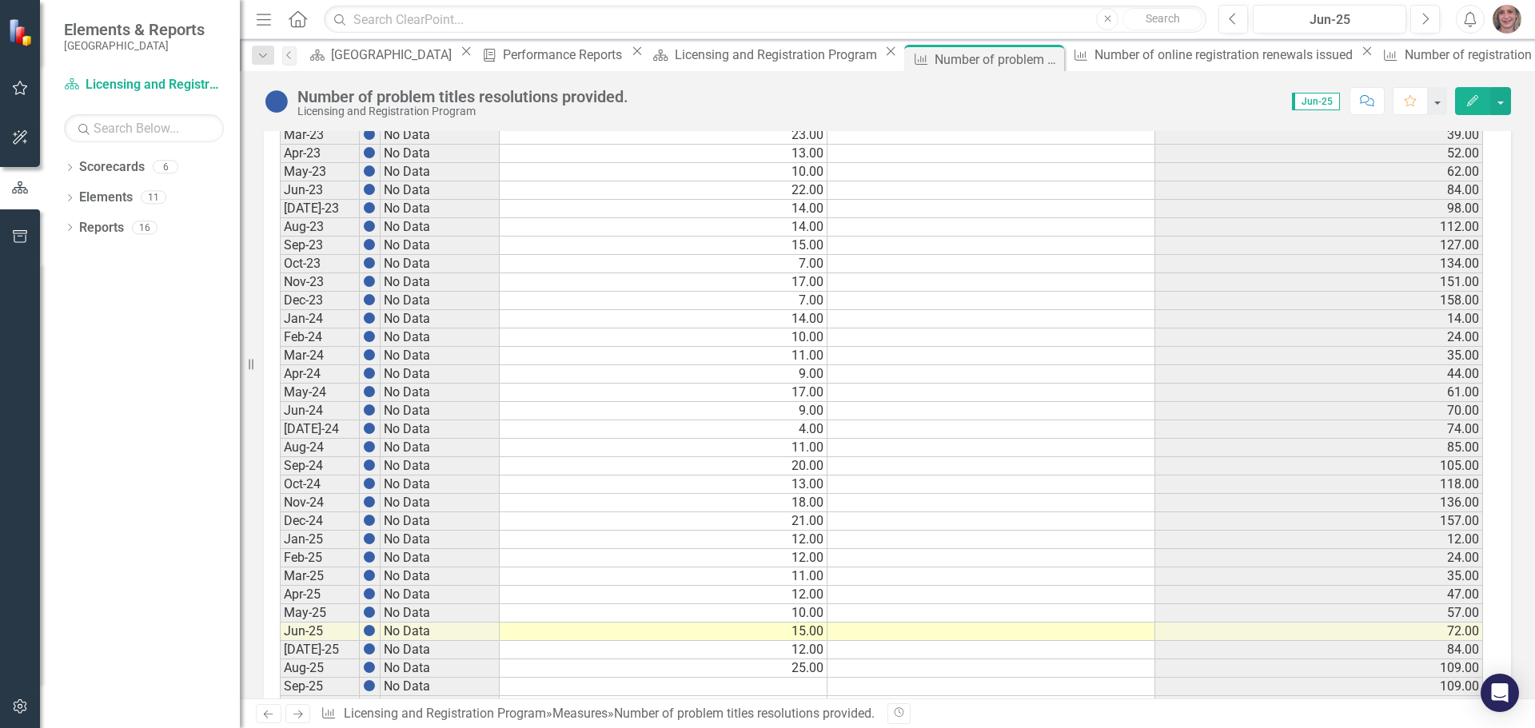
scroll to position [3575, 0]
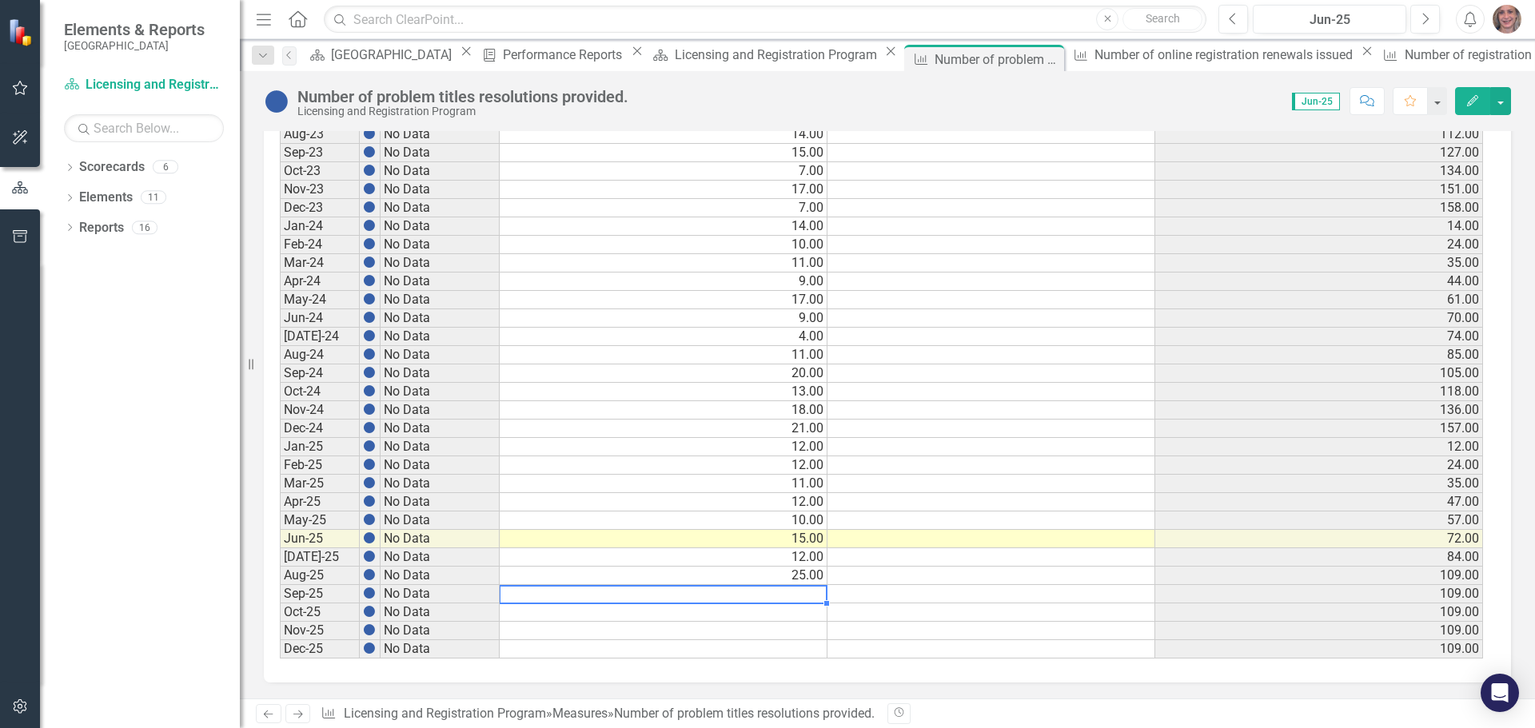
click at [797, 590] on td at bounding box center [664, 594] width 328 height 18
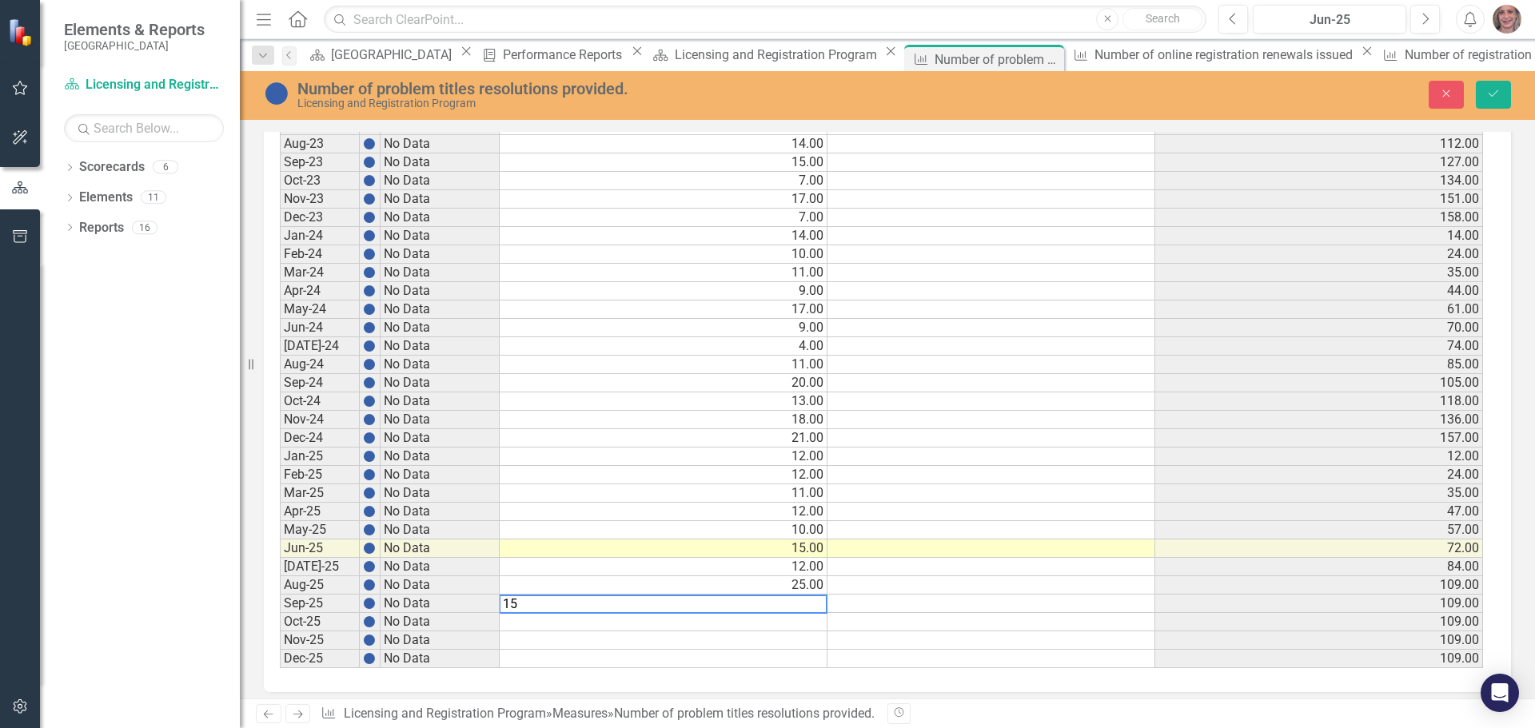
scroll to position [3584, 0]
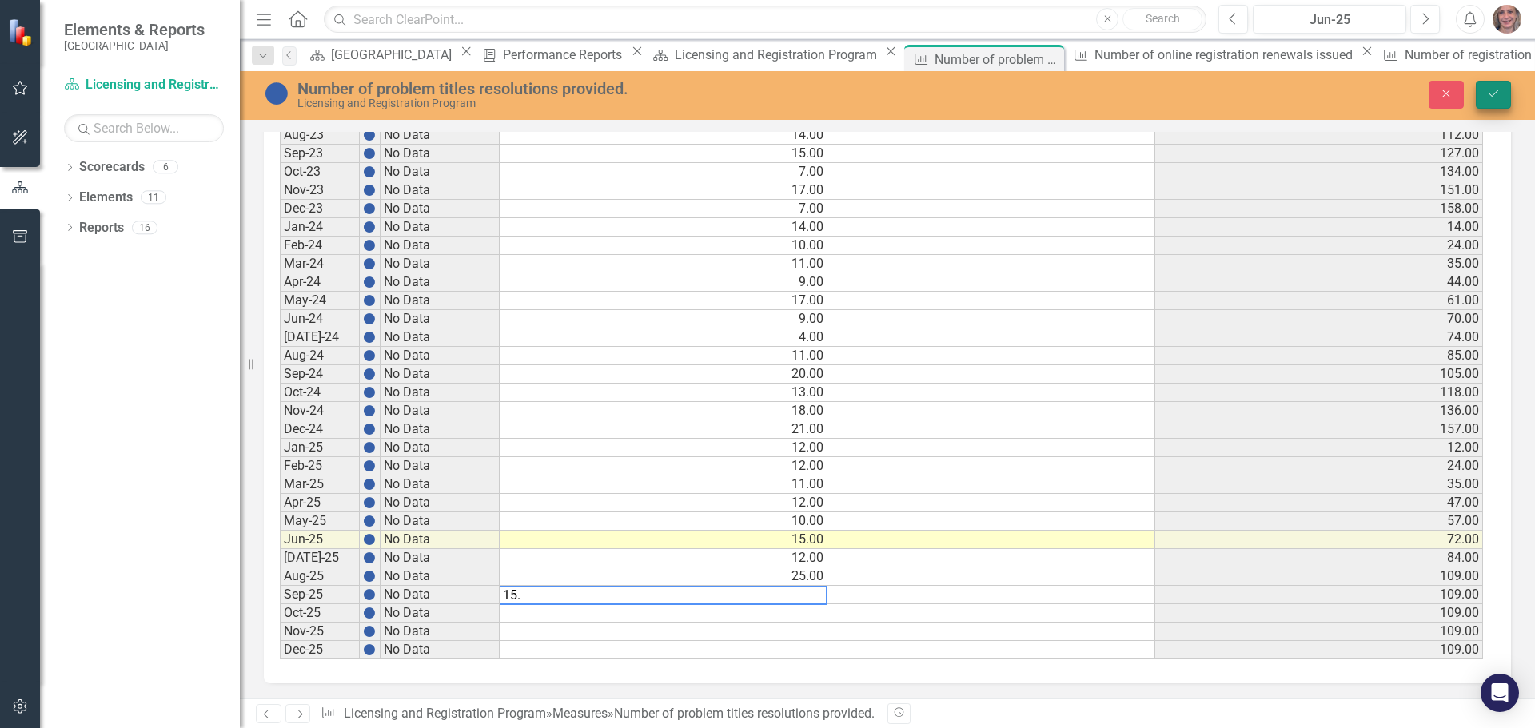
type textarea "15."
click at [1498, 94] on icon "Save" at bounding box center [1493, 93] width 14 height 11
